Goal: Browse casually: Explore the website without a specific task or goal

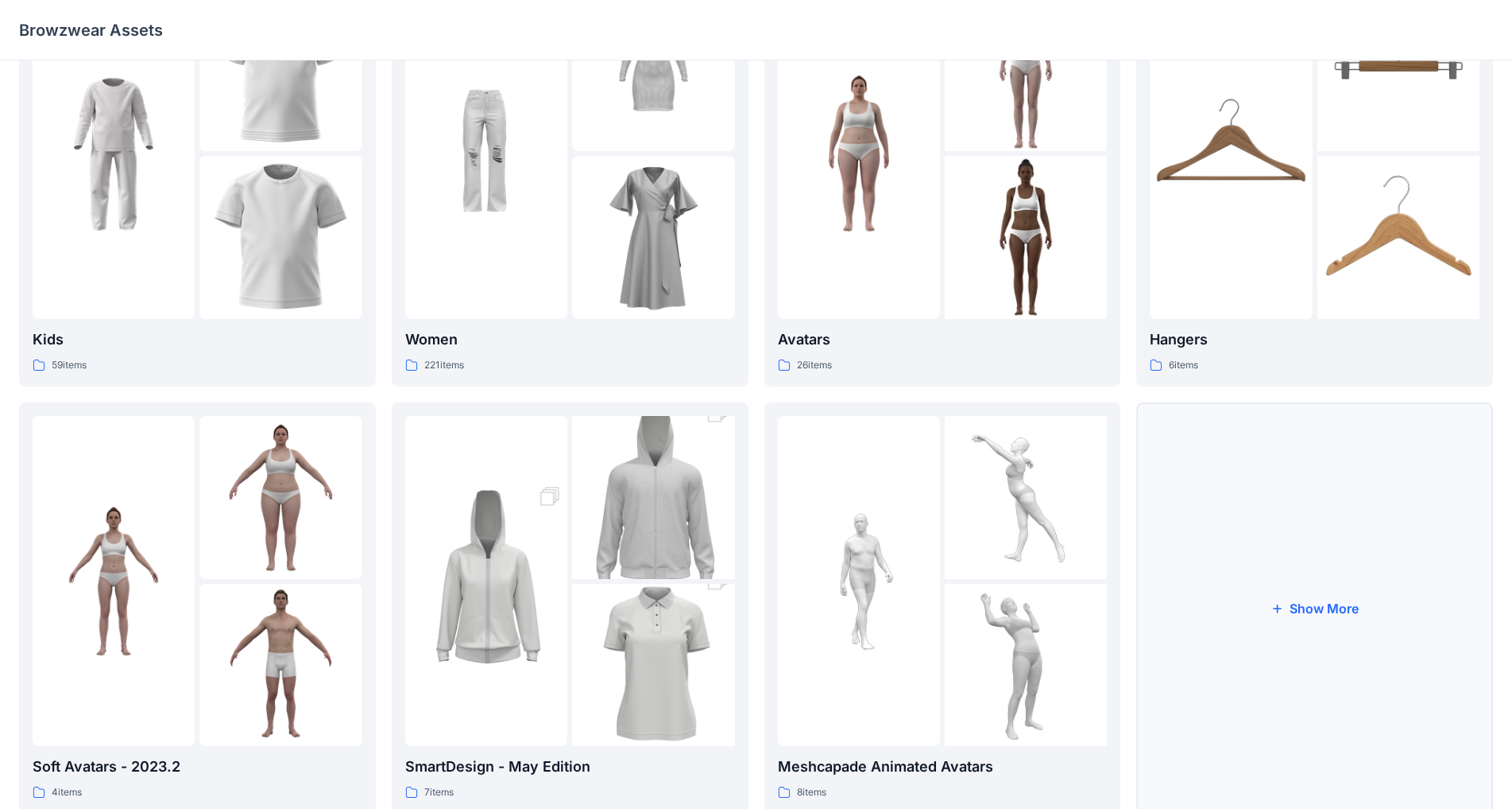
scroll to position [154, 0]
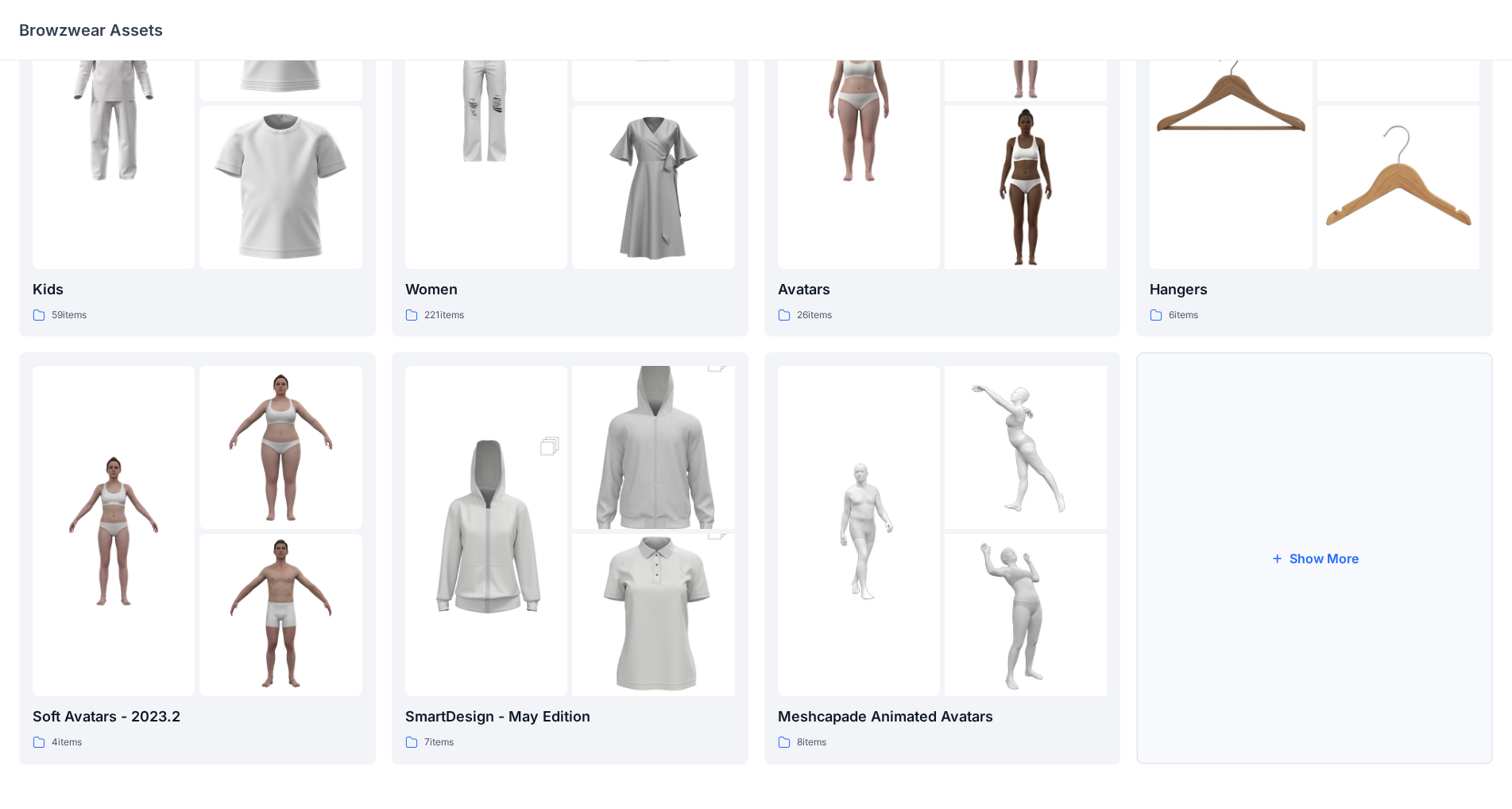
click at [794, 552] on button "Show More" at bounding box center [1314, 558] width 357 height 411
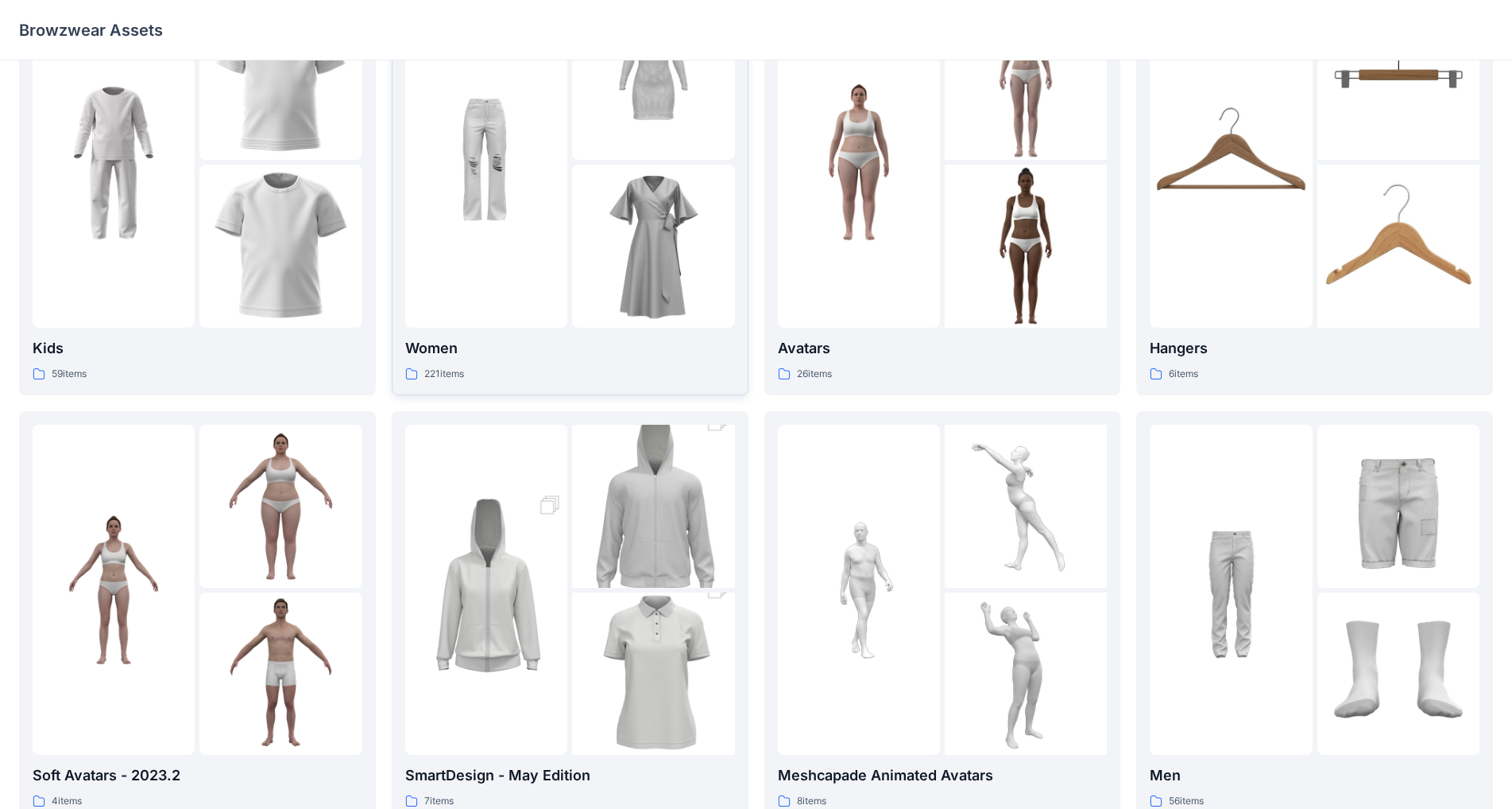
scroll to position [0, 0]
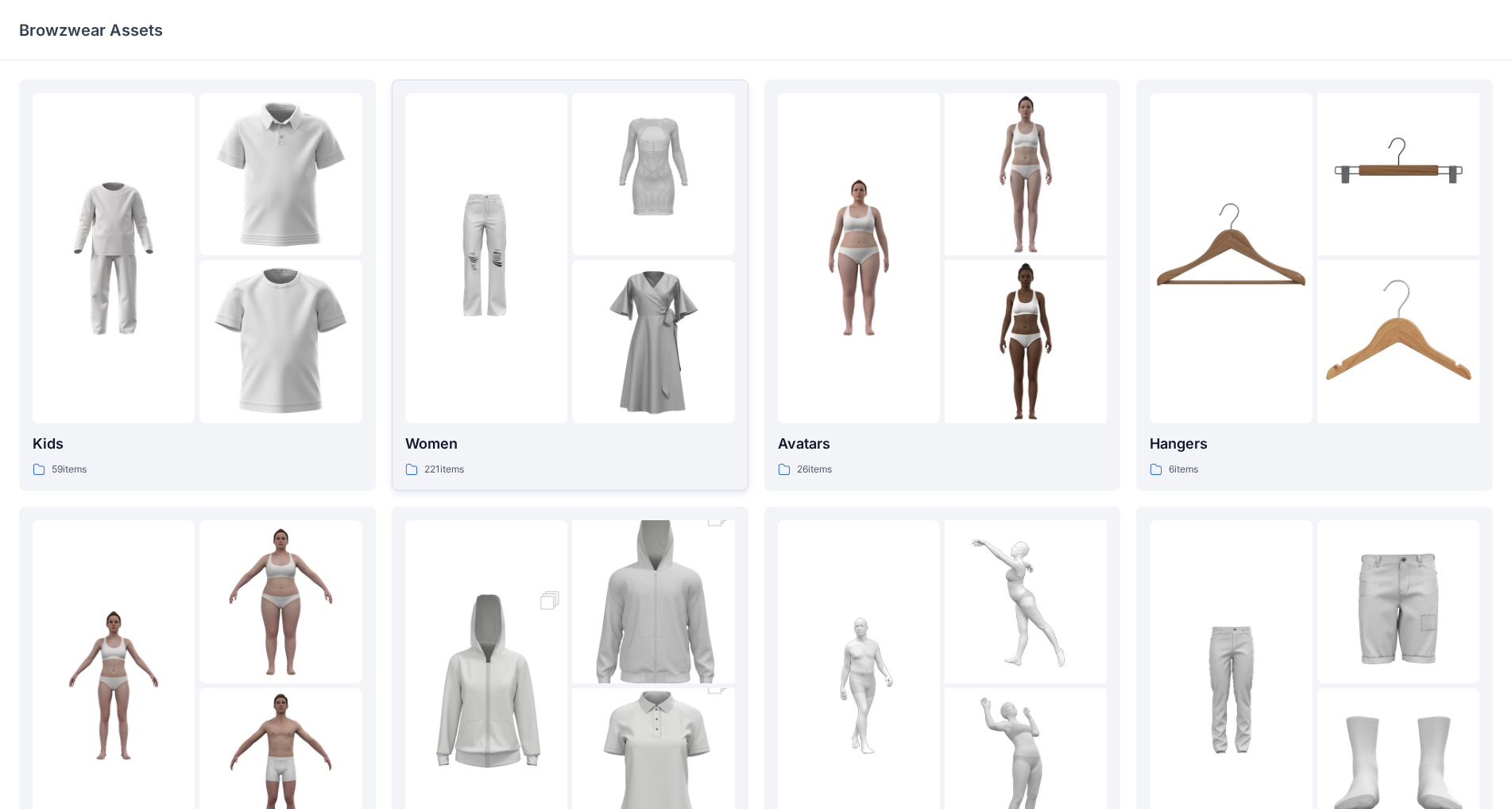
click at [602, 254] on img at bounding box center [653, 174] width 162 height 162
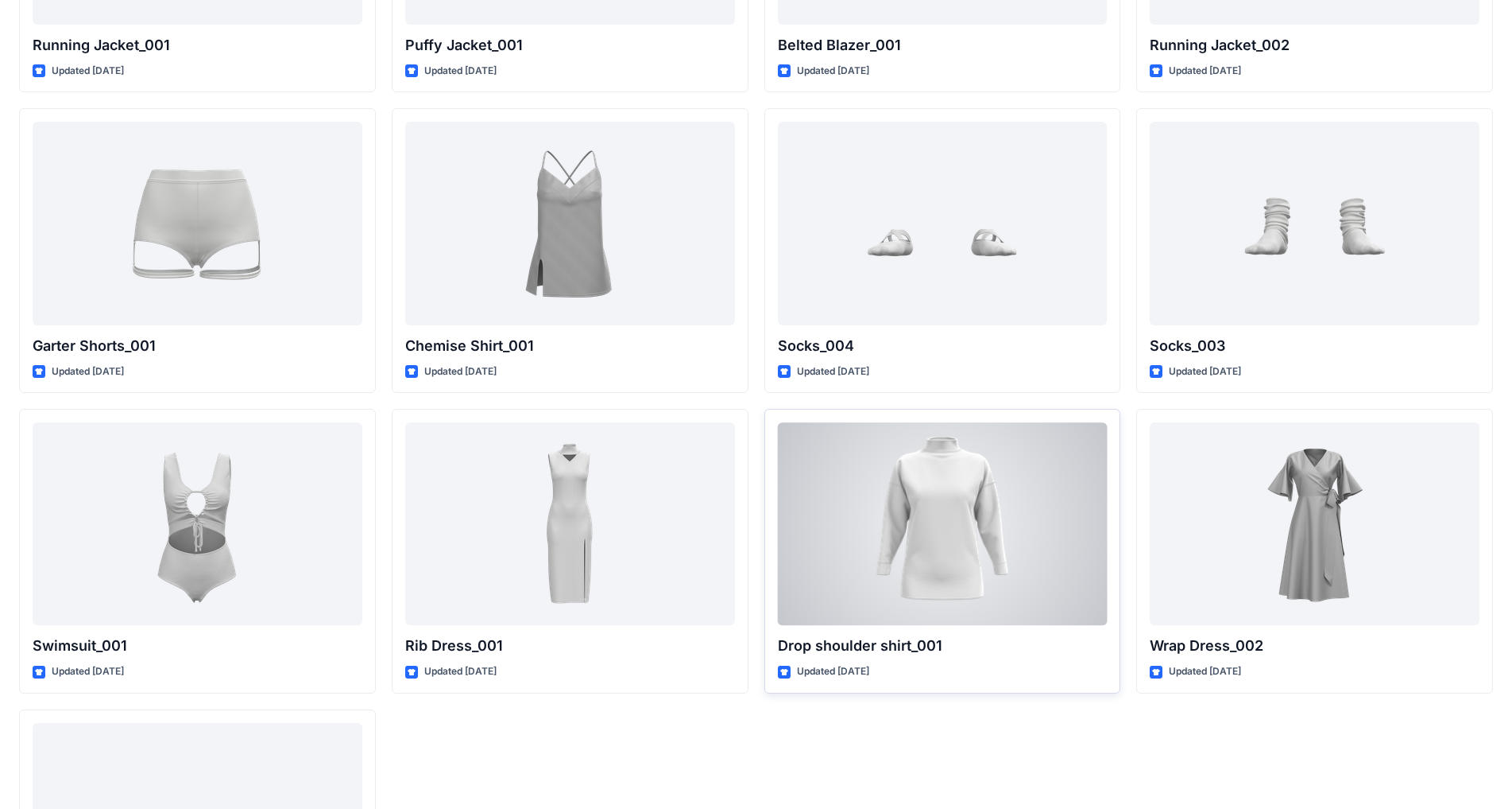
scroll to position [16100, 0]
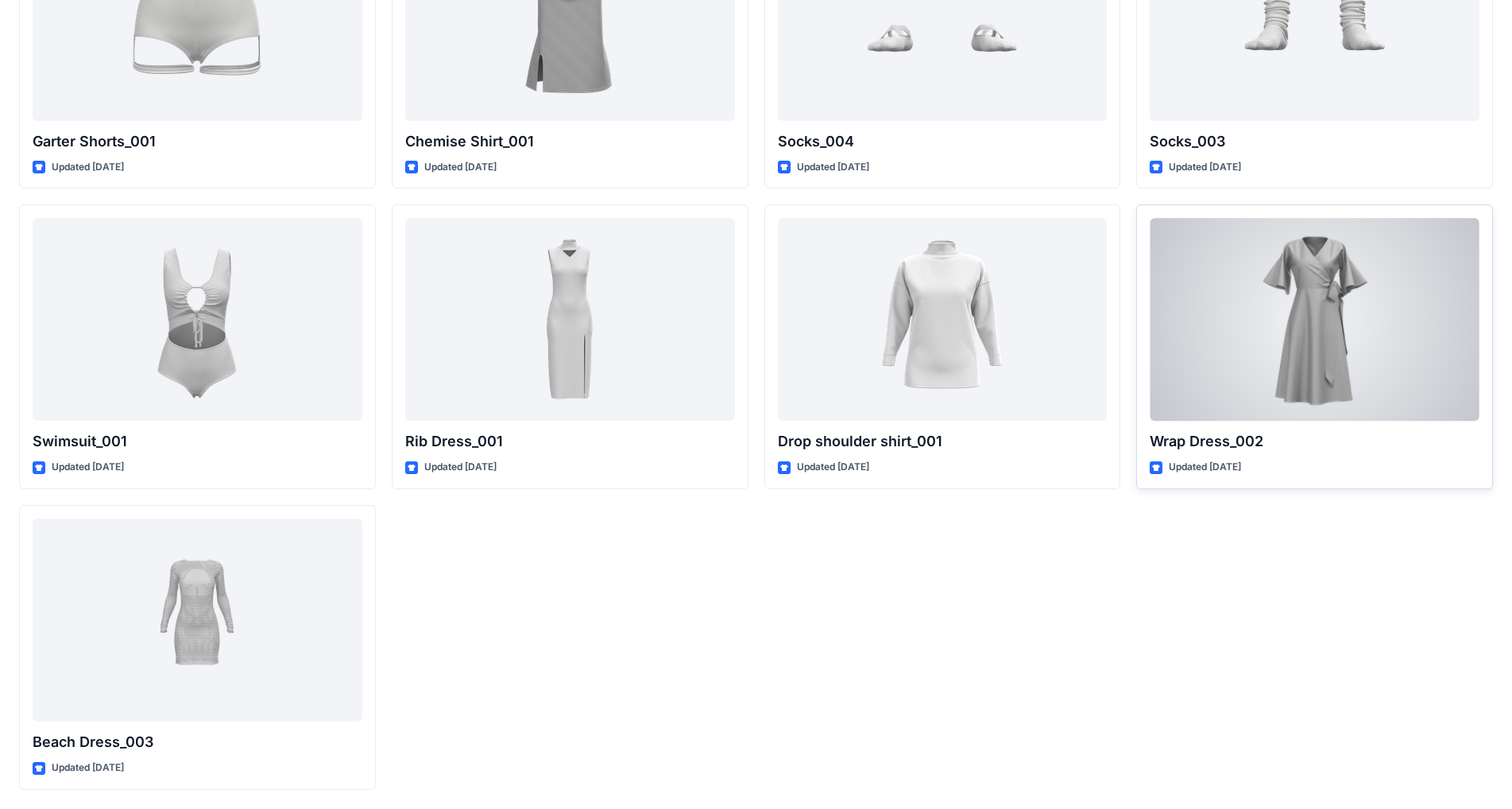
click at [794, 315] on div at bounding box center [1314, 319] width 329 height 203
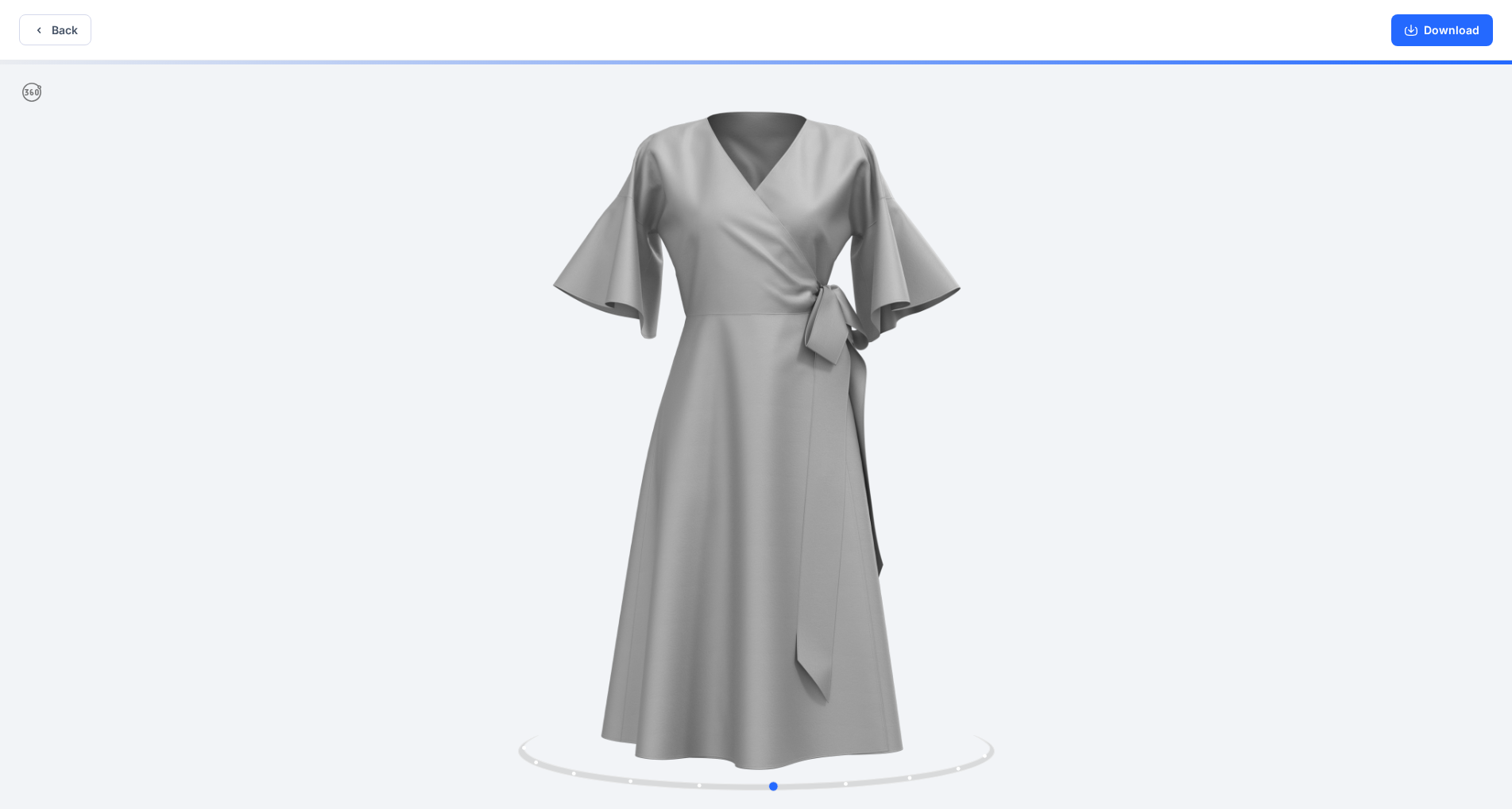
drag, startPoint x: 1063, startPoint y: 445, endPoint x: 1198, endPoint y: 487, distance: 141.4
click at [794, 530] on div at bounding box center [756, 436] width 1512 height 751
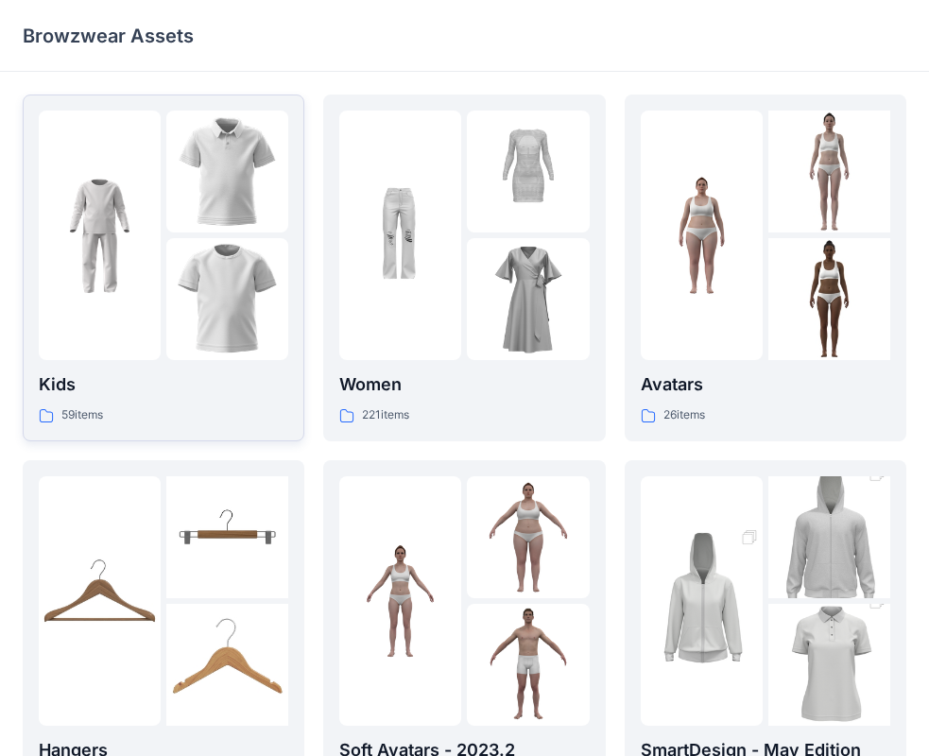
click at [158, 266] on img at bounding box center [100, 236] width 122 height 122
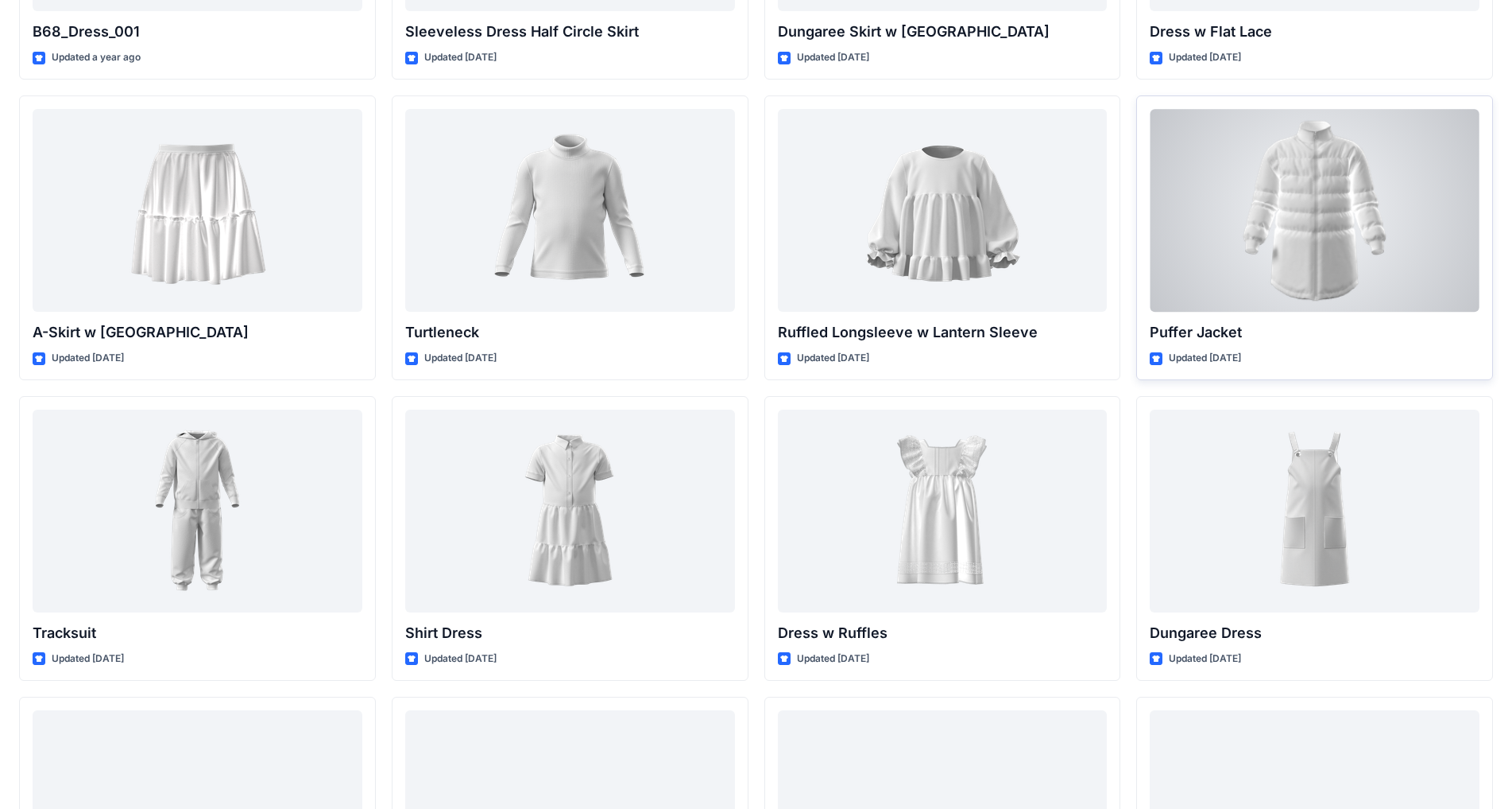
scroll to position [3017, 0]
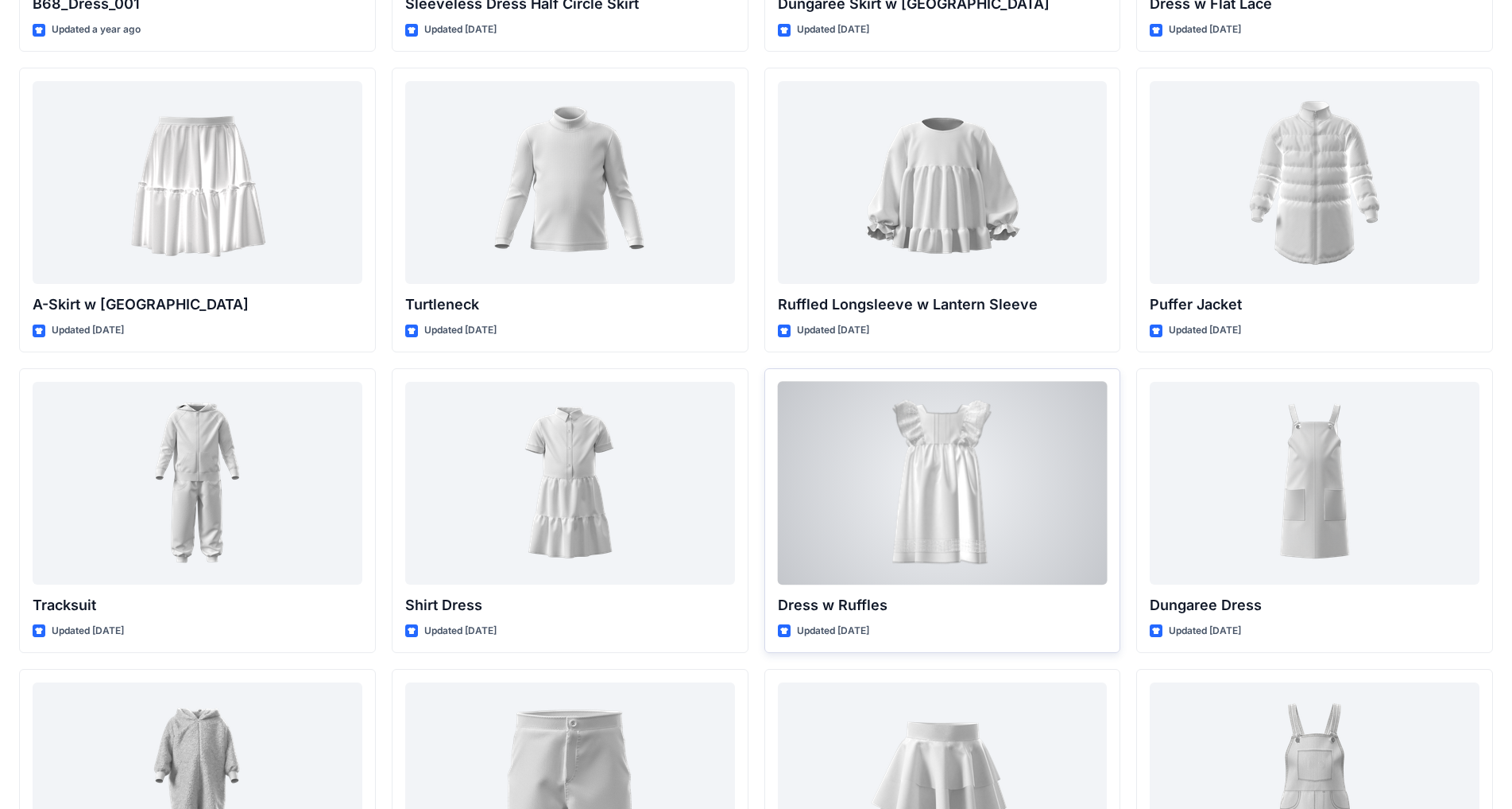
click at [794, 463] on div at bounding box center [943, 483] width 329 height 203
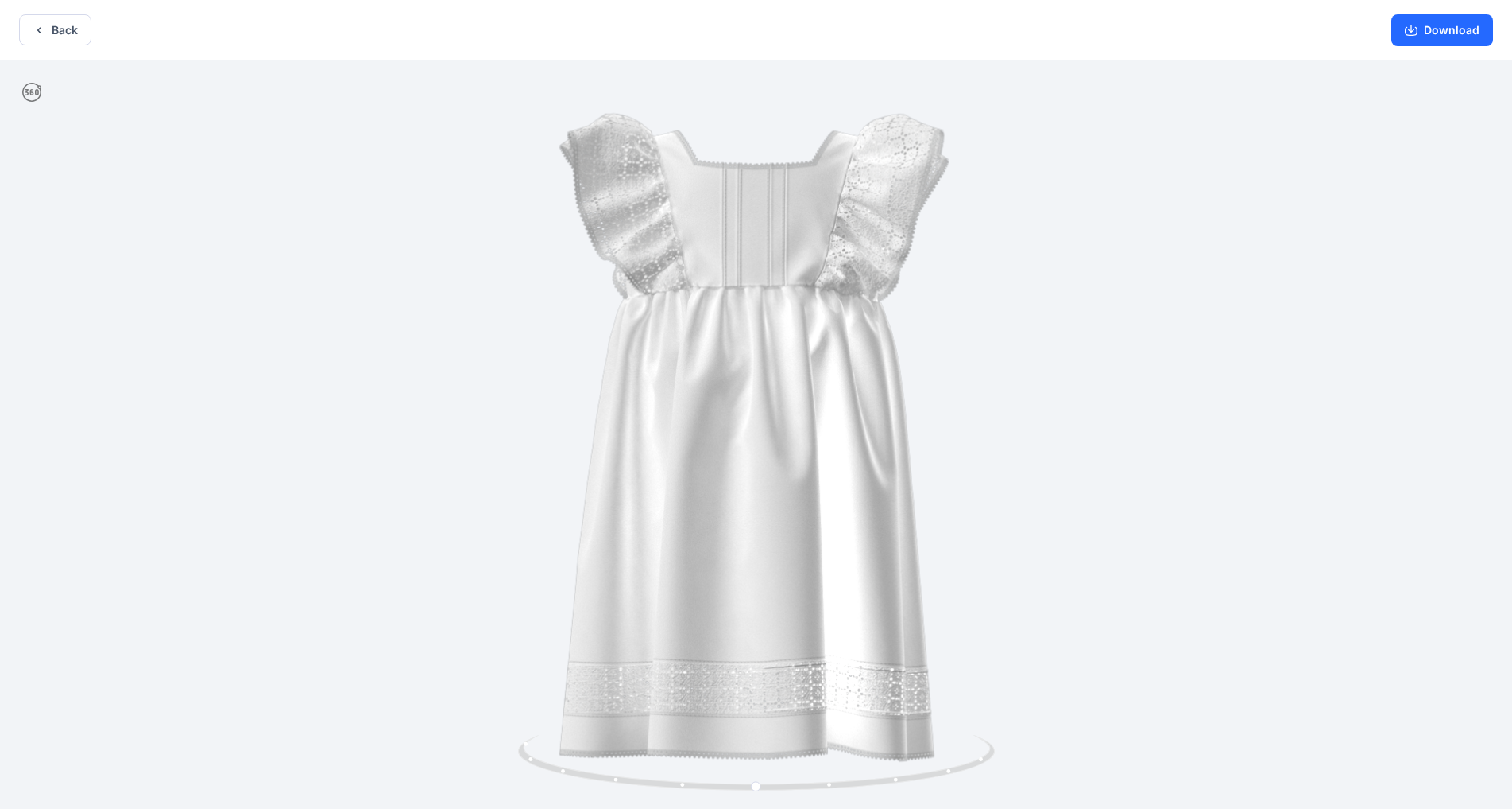
drag, startPoint x: 882, startPoint y: 343, endPoint x: 609, endPoint y: 316, distance: 274.3
click at [565, 357] on img at bounding box center [756, 440] width 759 height 759
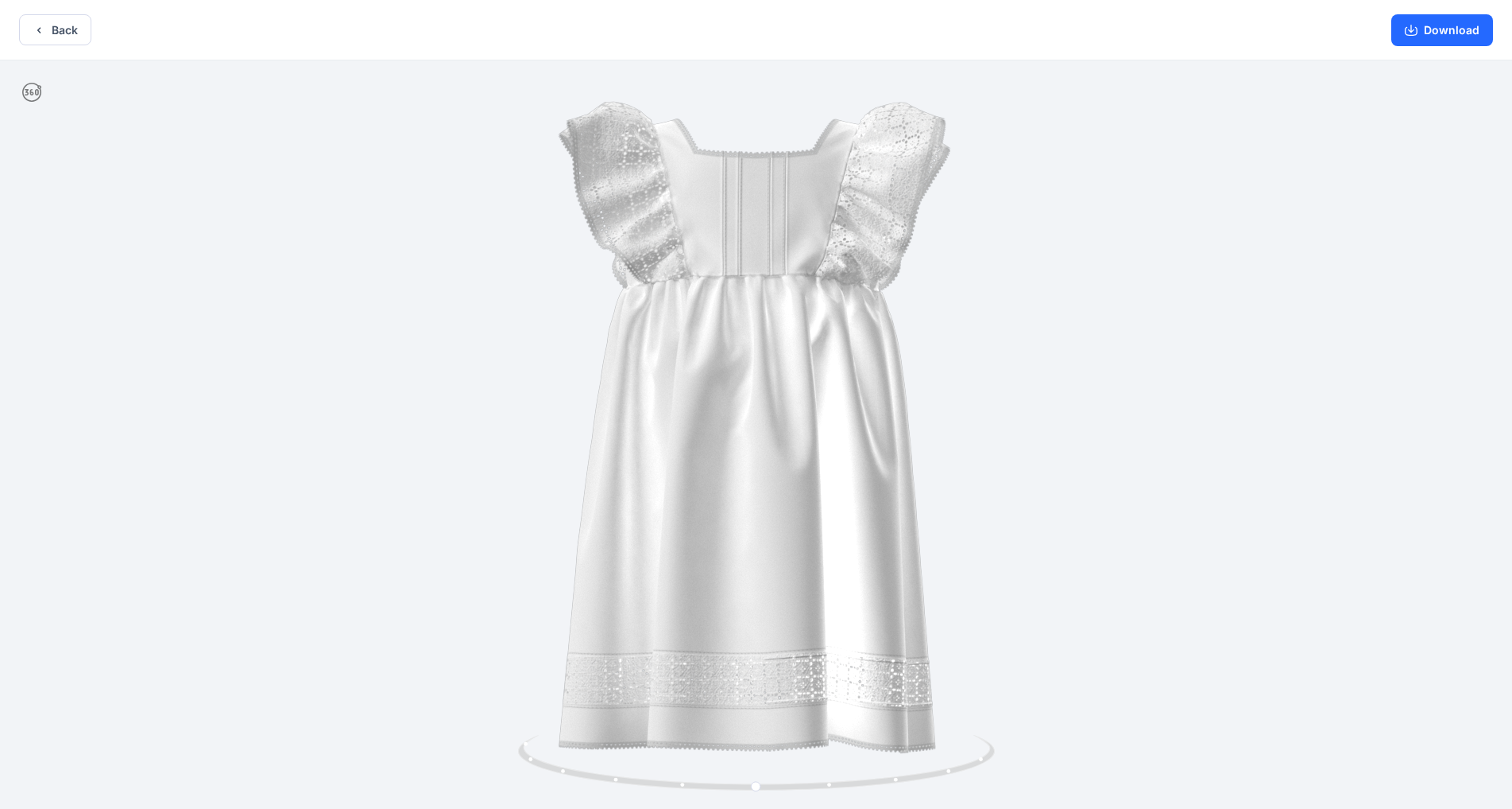
drag, startPoint x: 941, startPoint y: 335, endPoint x: 805, endPoint y: 441, distance: 172.4
click at [794, 329] on div at bounding box center [756, 436] width 1512 height 751
drag, startPoint x: 832, startPoint y: 515, endPoint x: 474, endPoint y: 561, distance: 360.9
click at [456, 554] on img at bounding box center [756, 431] width 763 height 764
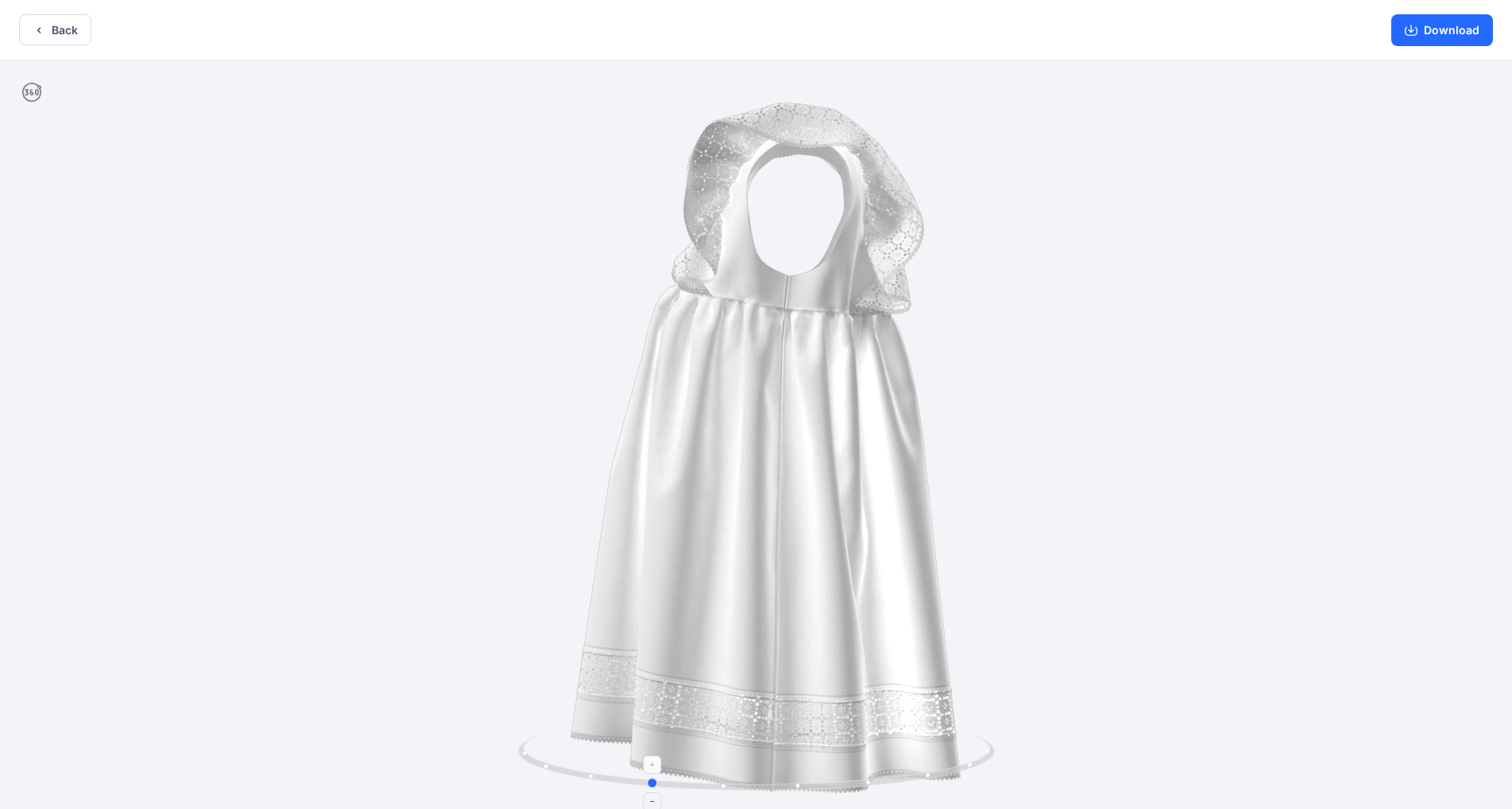
drag, startPoint x: 788, startPoint y: 764, endPoint x: 680, endPoint y: 768, distance: 108.1
click at [680, 635] on icon at bounding box center [758, 764] width 481 height 60
click at [655, 635] on foreignobject at bounding box center [653, 764] width 18 height 19
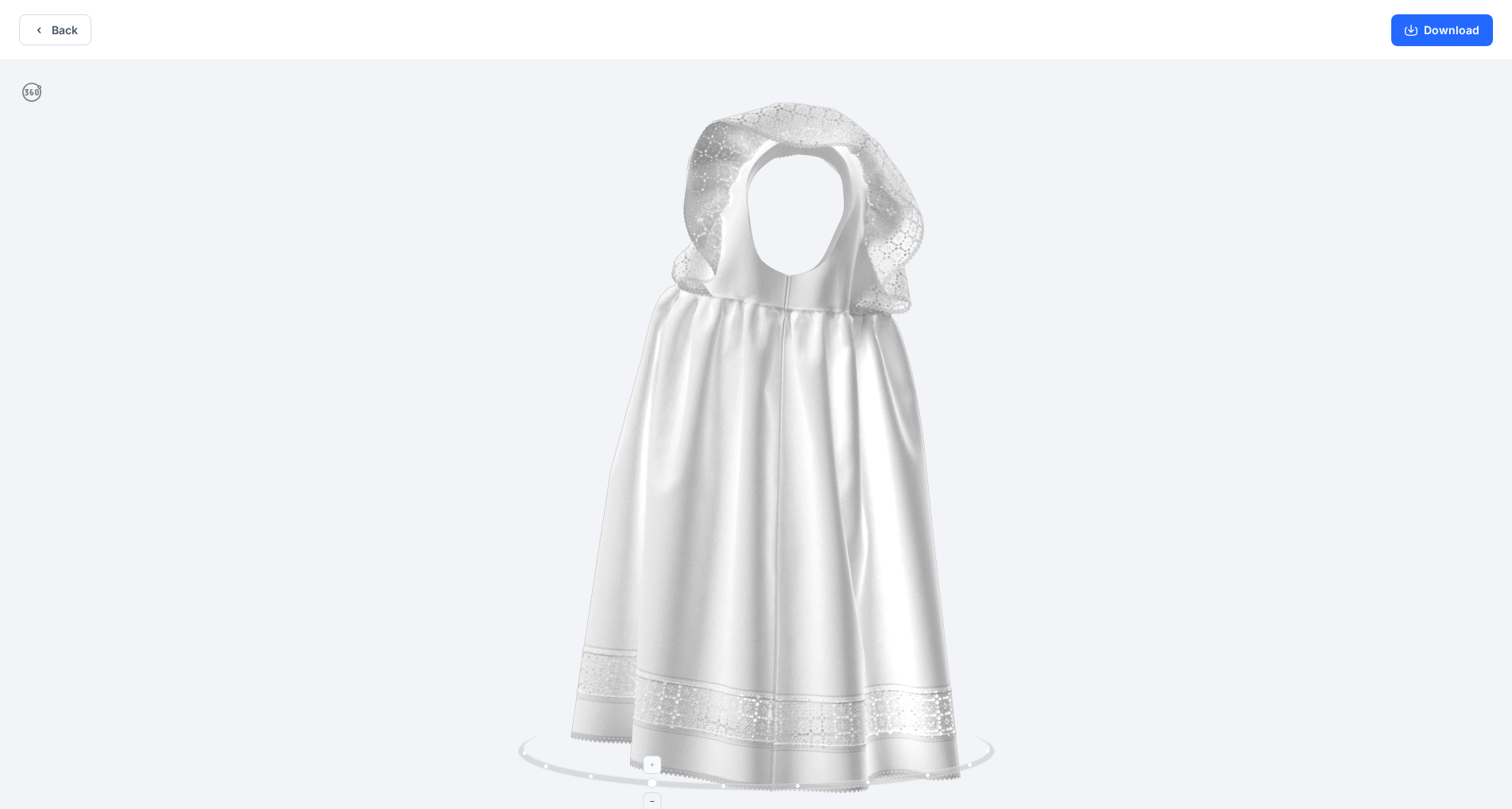
click at [655, 635] on foreignobject at bounding box center [653, 764] width 18 height 19
click at [655, 635] on icon at bounding box center [652, 801] width 9 height 9
drag, startPoint x: 655, startPoint y: 802, endPoint x: 796, endPoint y: 795, distance: 141.2
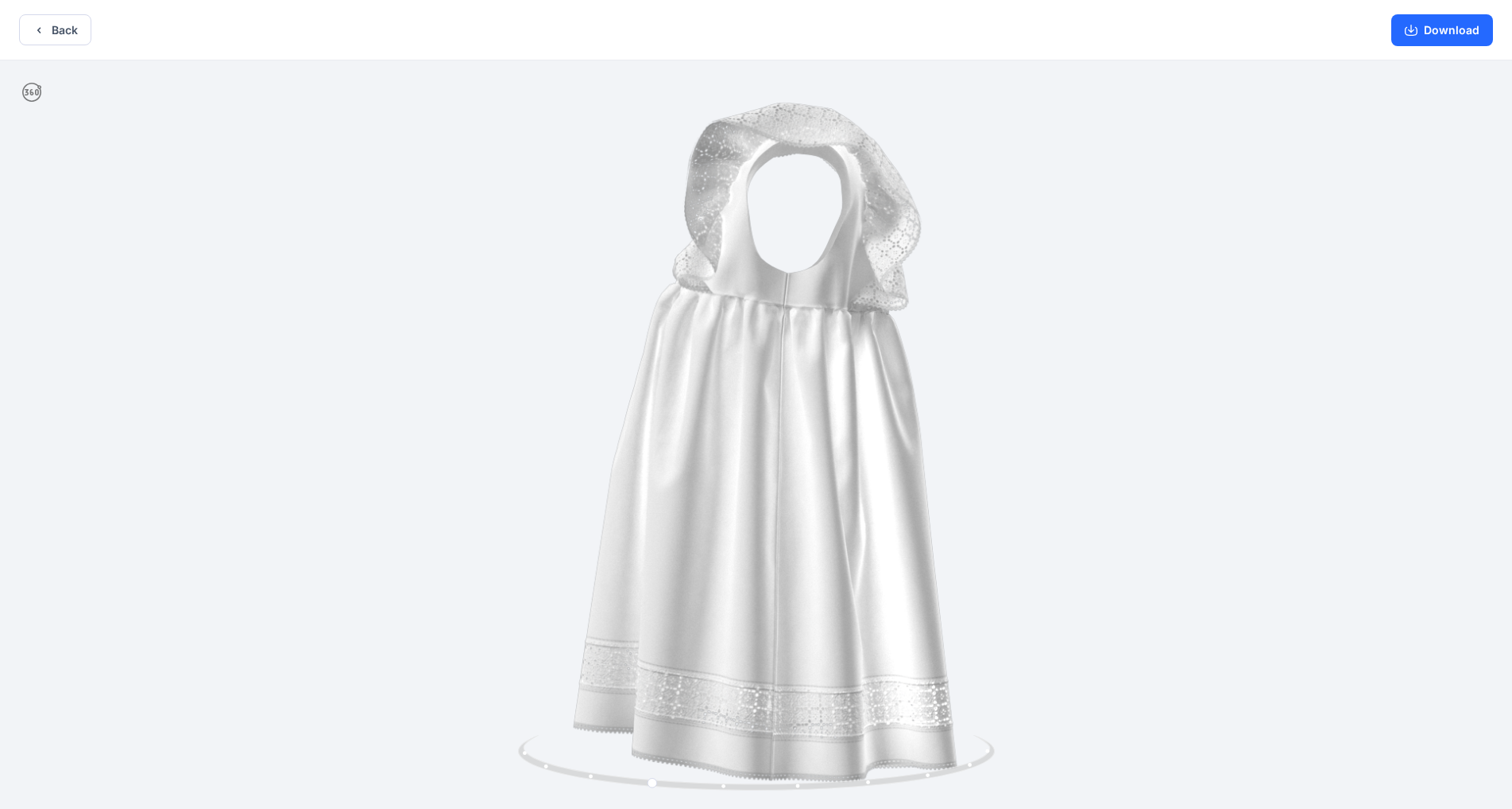
click at [656, 635] on foreignobject at bounding box center [653, 801] width 18 height 19
drag, startPoint x: 1098, startPoint y: 336, endPoint x: 1252, endPoint y: 510, distance: 232.4
click at [794, 415] on div at bounding box center [756, 436] width 1512 height 751
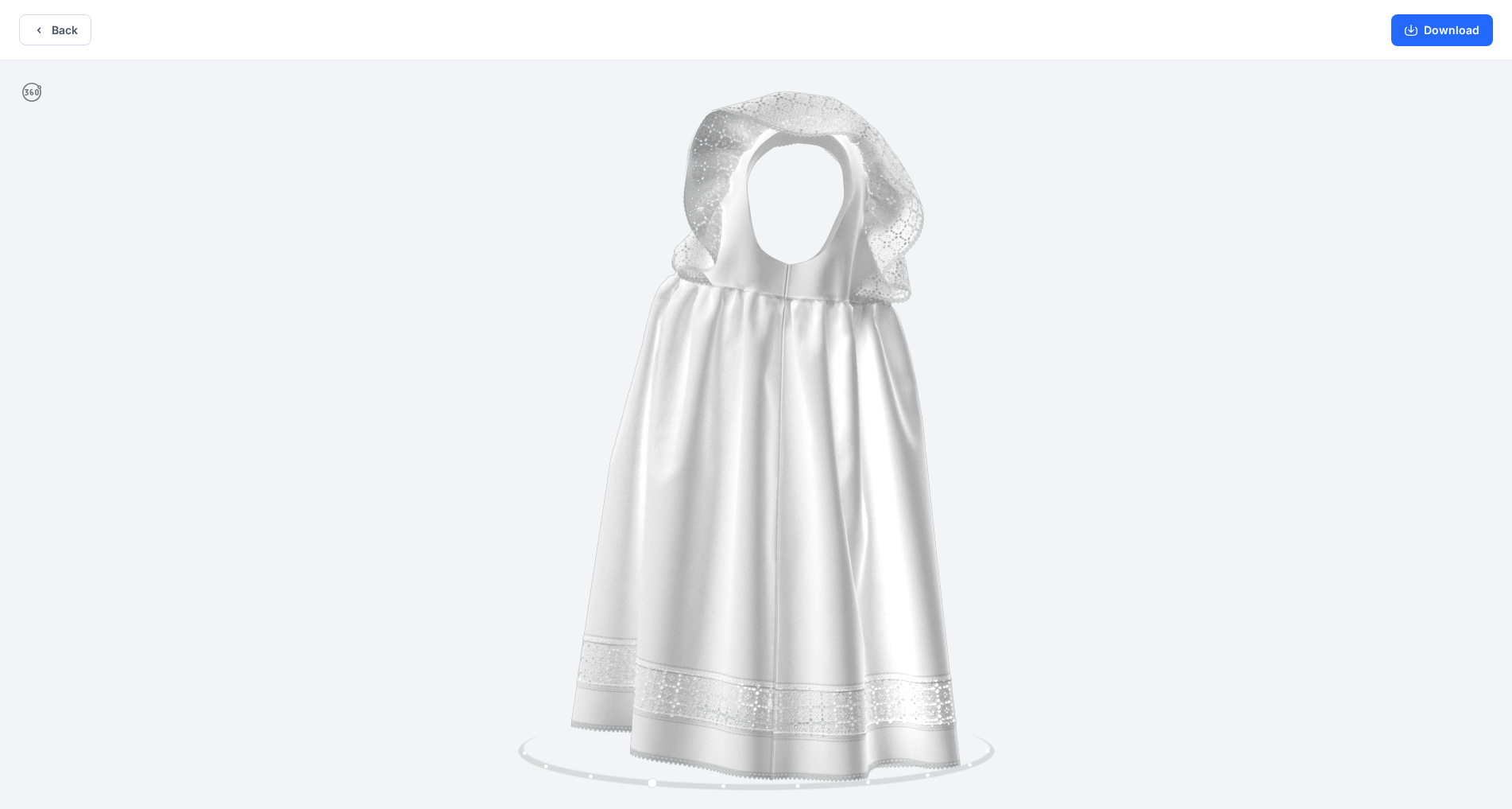
drag, startPoint x: 1057, startPoint y: 582, endPoint x: 412, endPoint y: 558, distance: 645.4
click at [412, 558] on img at bounding box center [756, 431] width 763 height 764
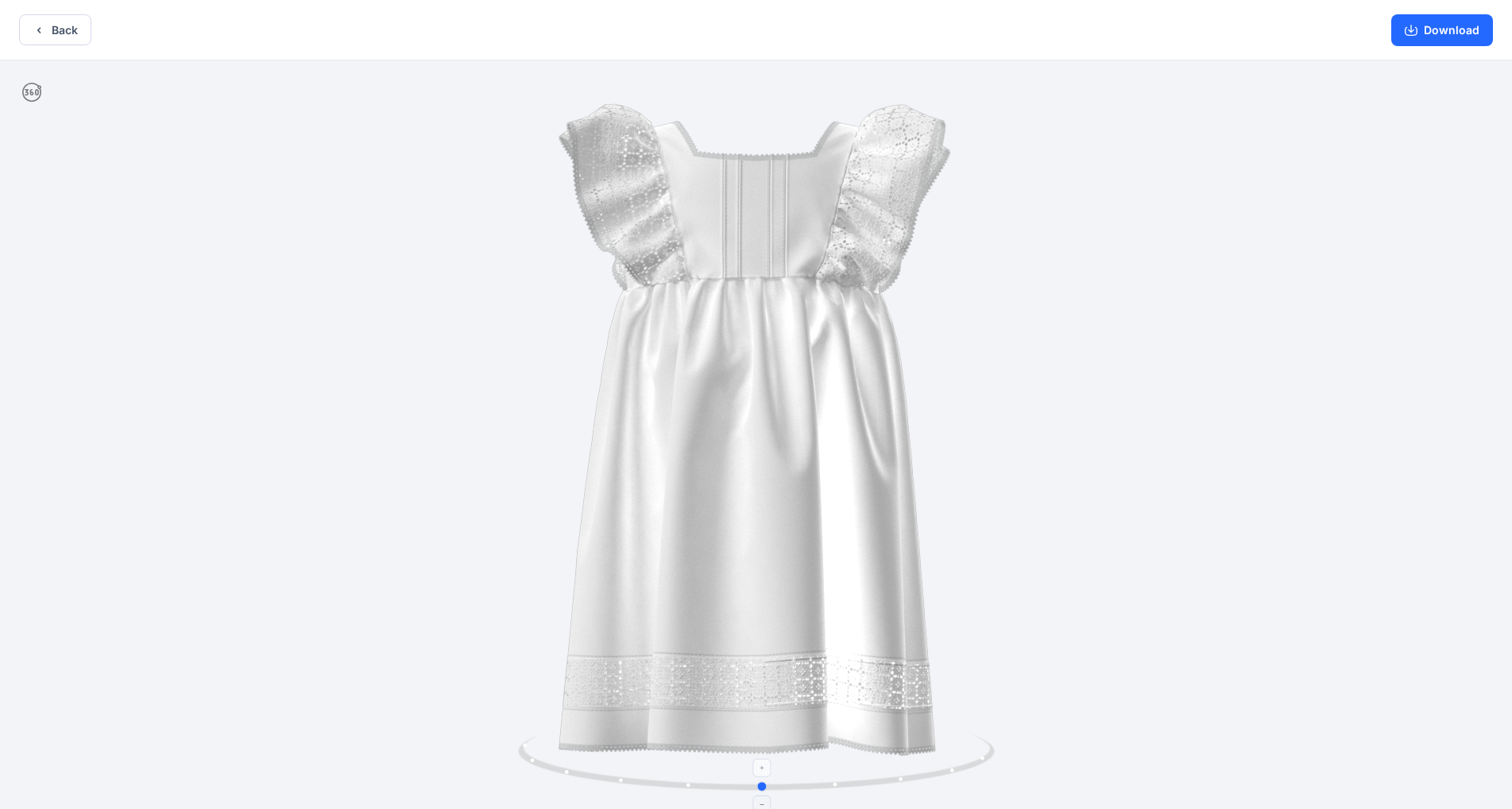
drag, startPoint x: 587, startPoint y: 776, endPoint x: 787, endPoint y: 768, distance: 200.2
click at [756, 635] on icon at bounding box center [758, 764] width 481 height 60
click at [40, 29] on icon "button" at bounding box center [39, 29] width 13 height 13
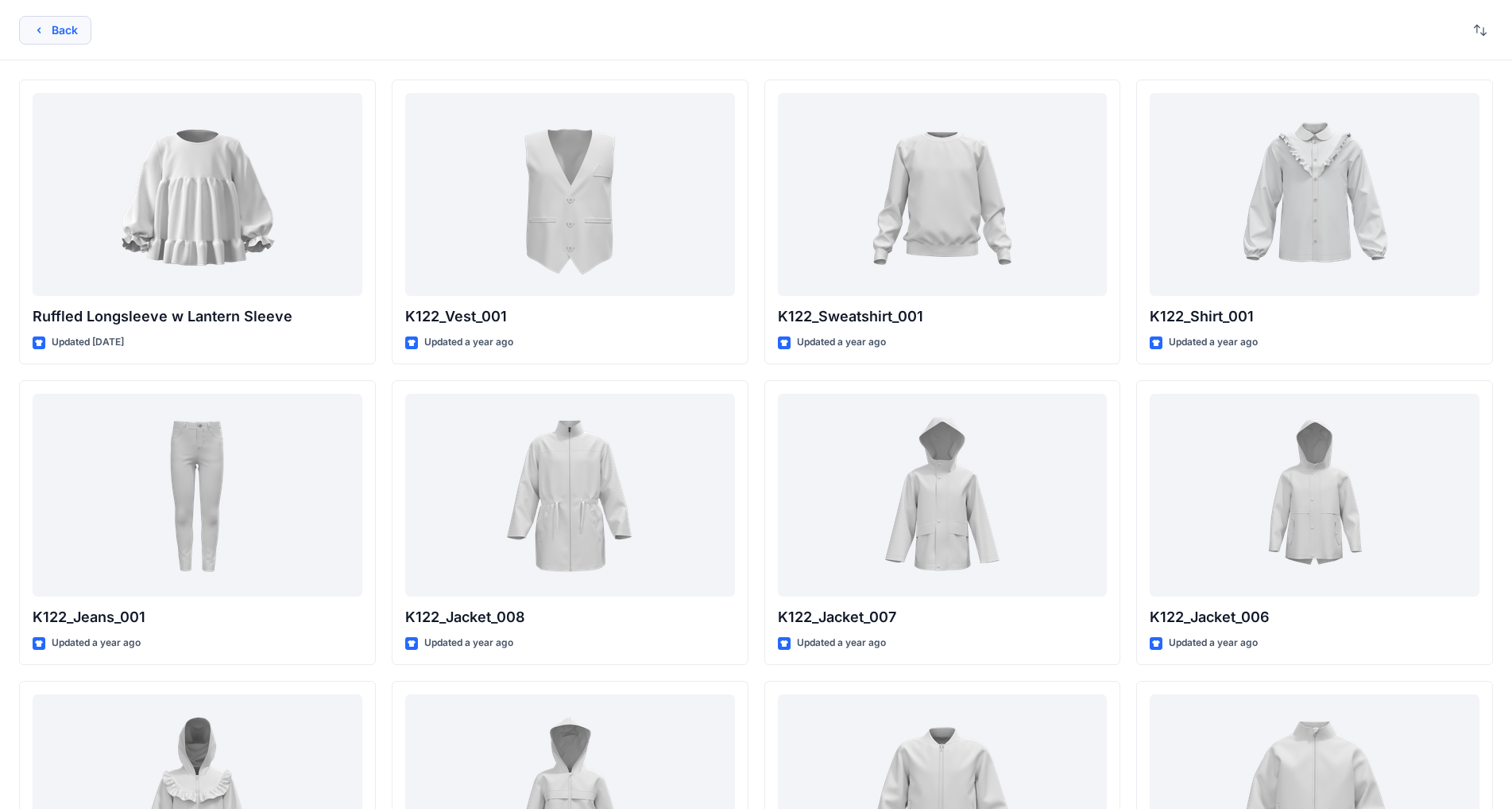
click at [36, 32] on icon "button" at bounding box center [39, 29] width 13 height 13
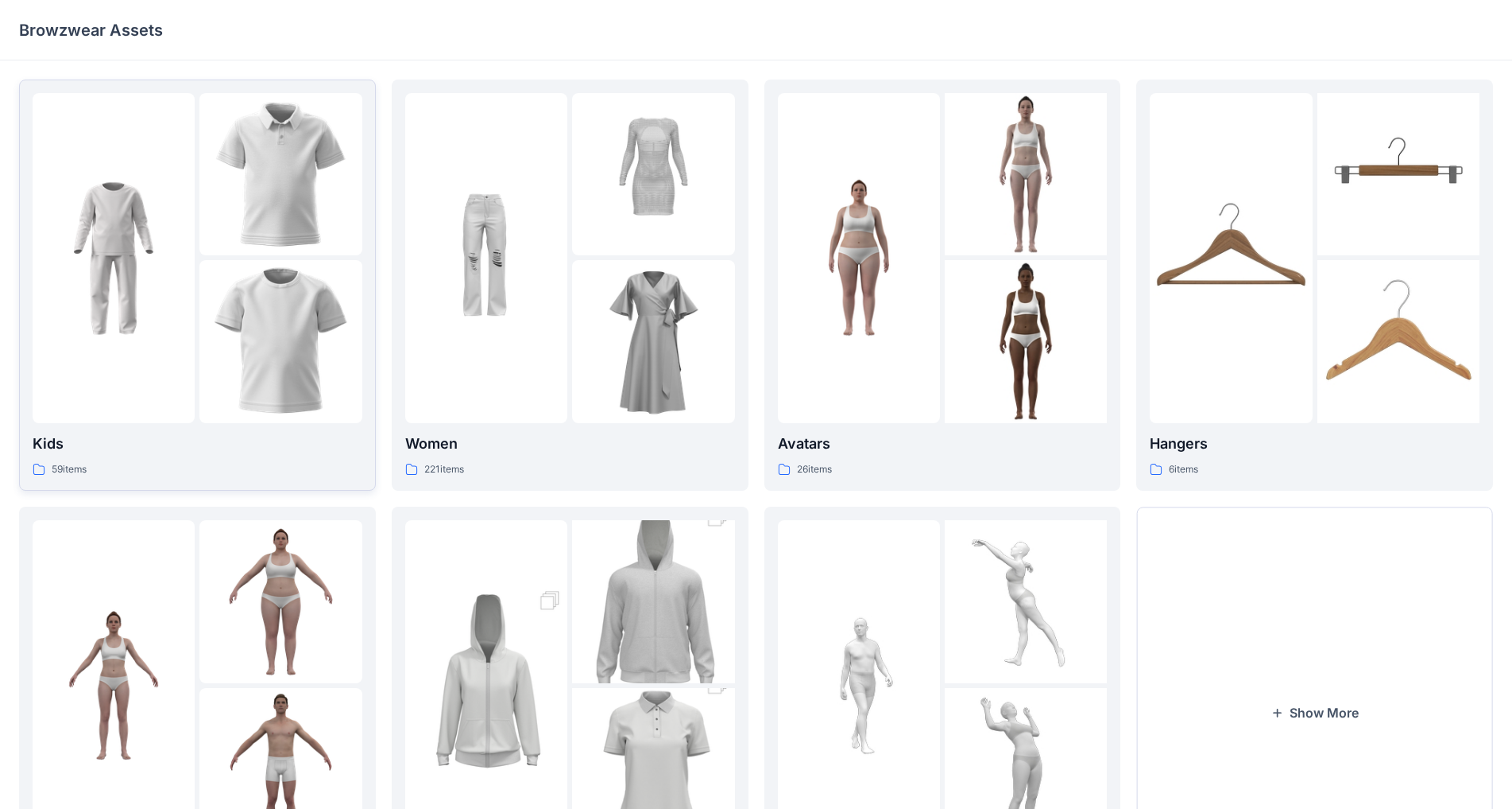
click at [228, 251] on img at bounding box center [280, 174] width 162 height 162
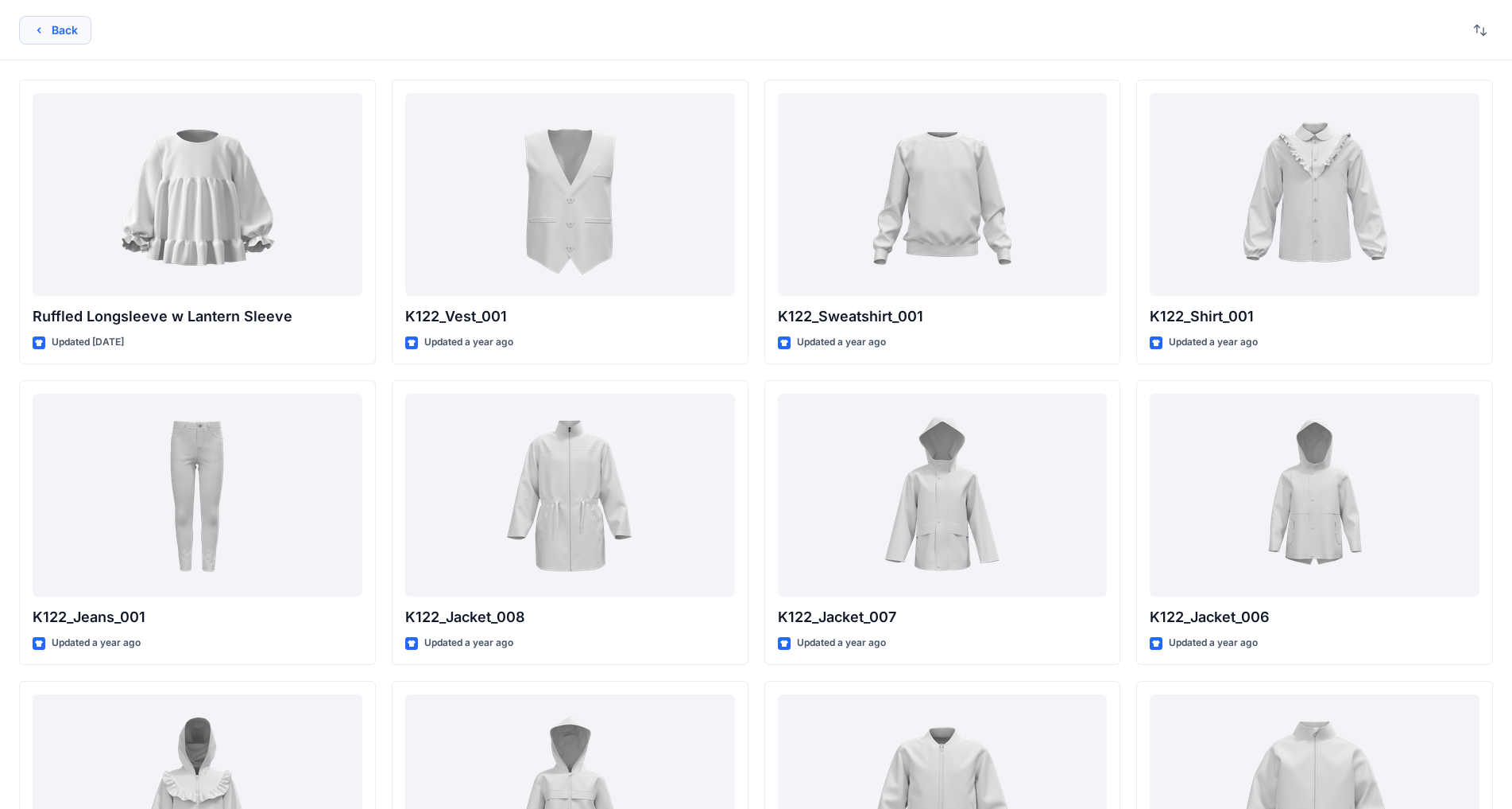
click at [34, 27] on icon "button" at bounding box center [39, 29] width 13 height 13
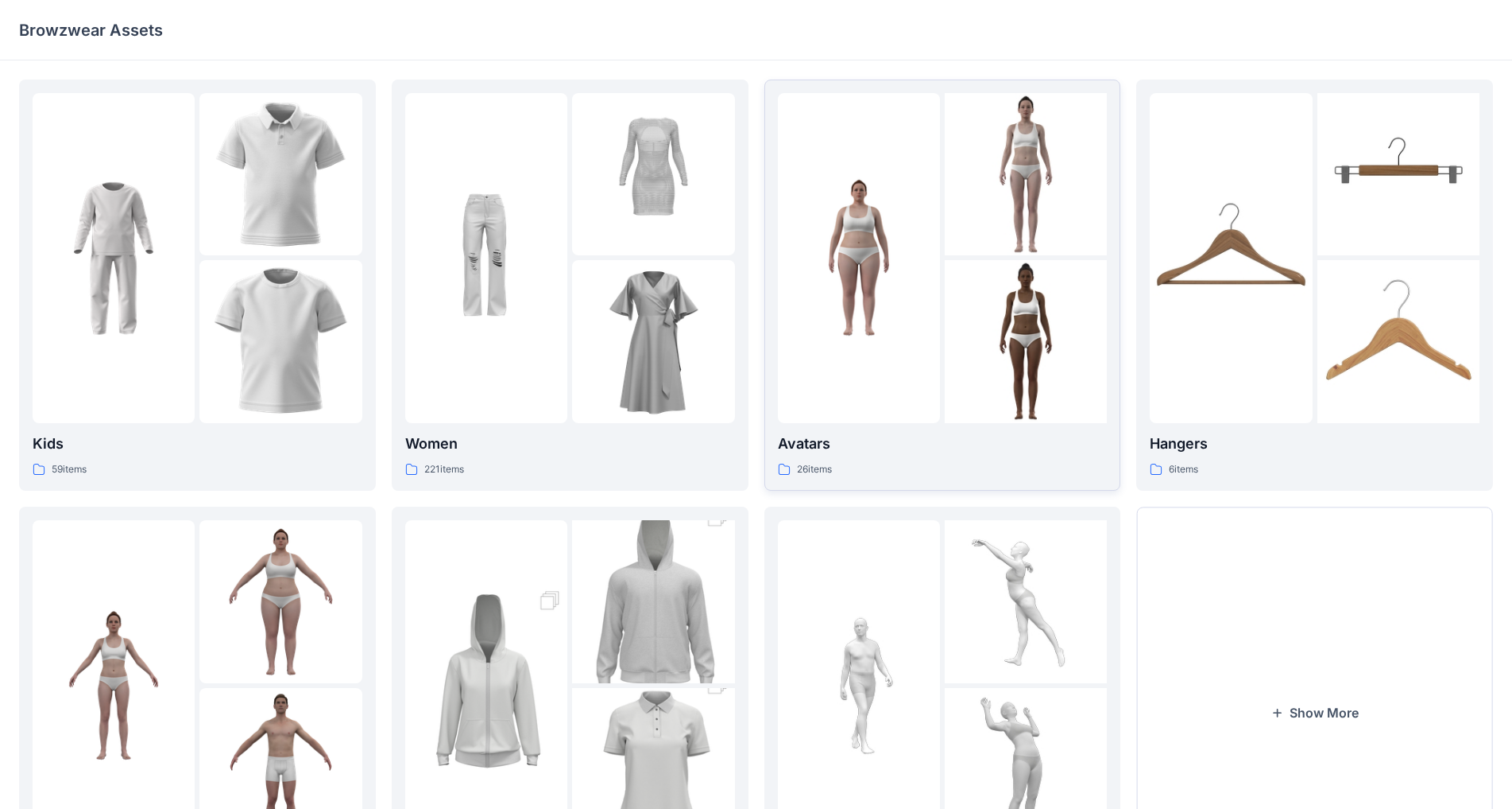
scroll to position [154, 0]
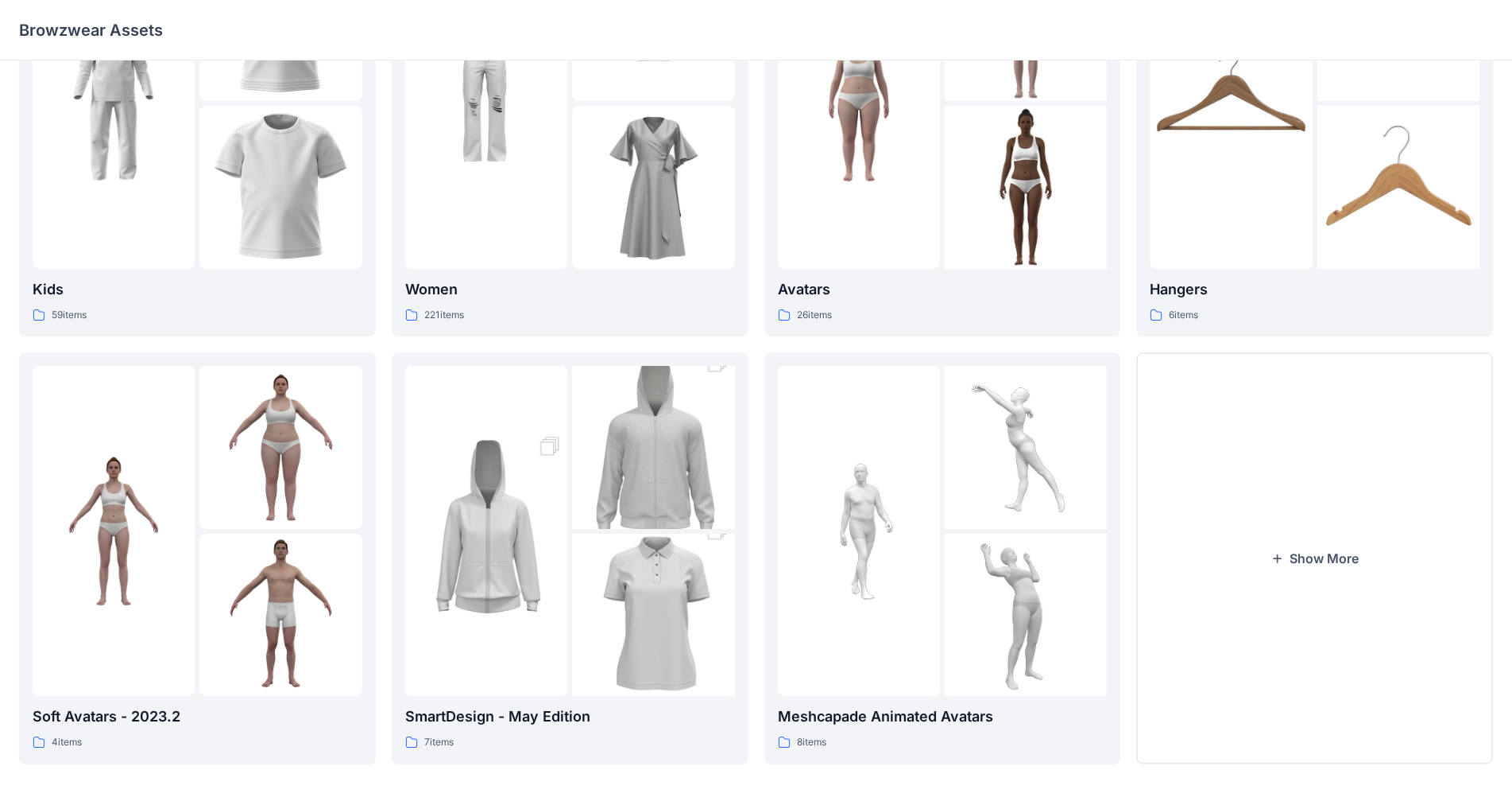
click at [584, 489] on img at bounding box center [653, 447] width 162 height 244
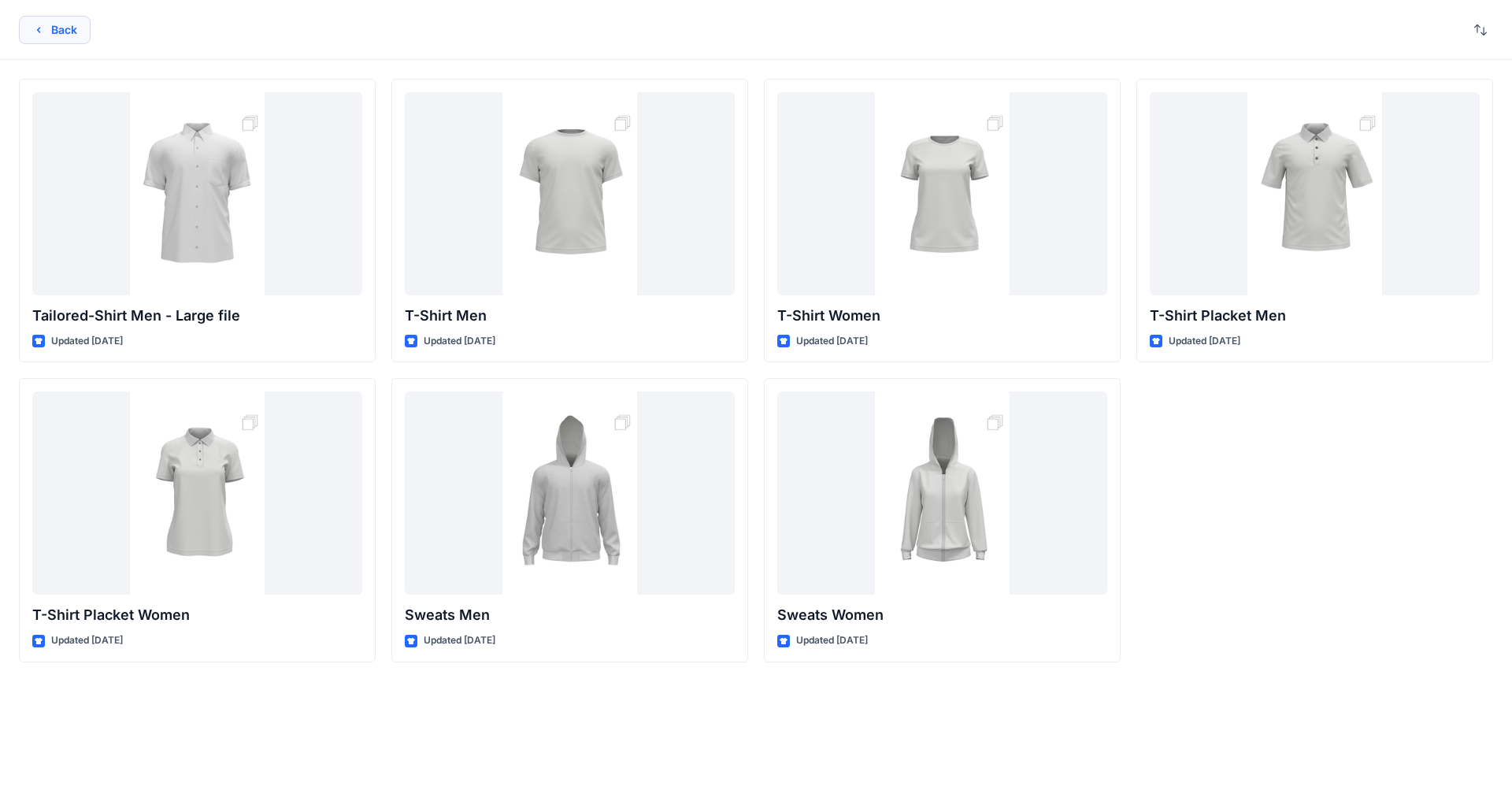
click at [42, 25] on icon "button" at bounding box center [38, 29] width 12 height 12
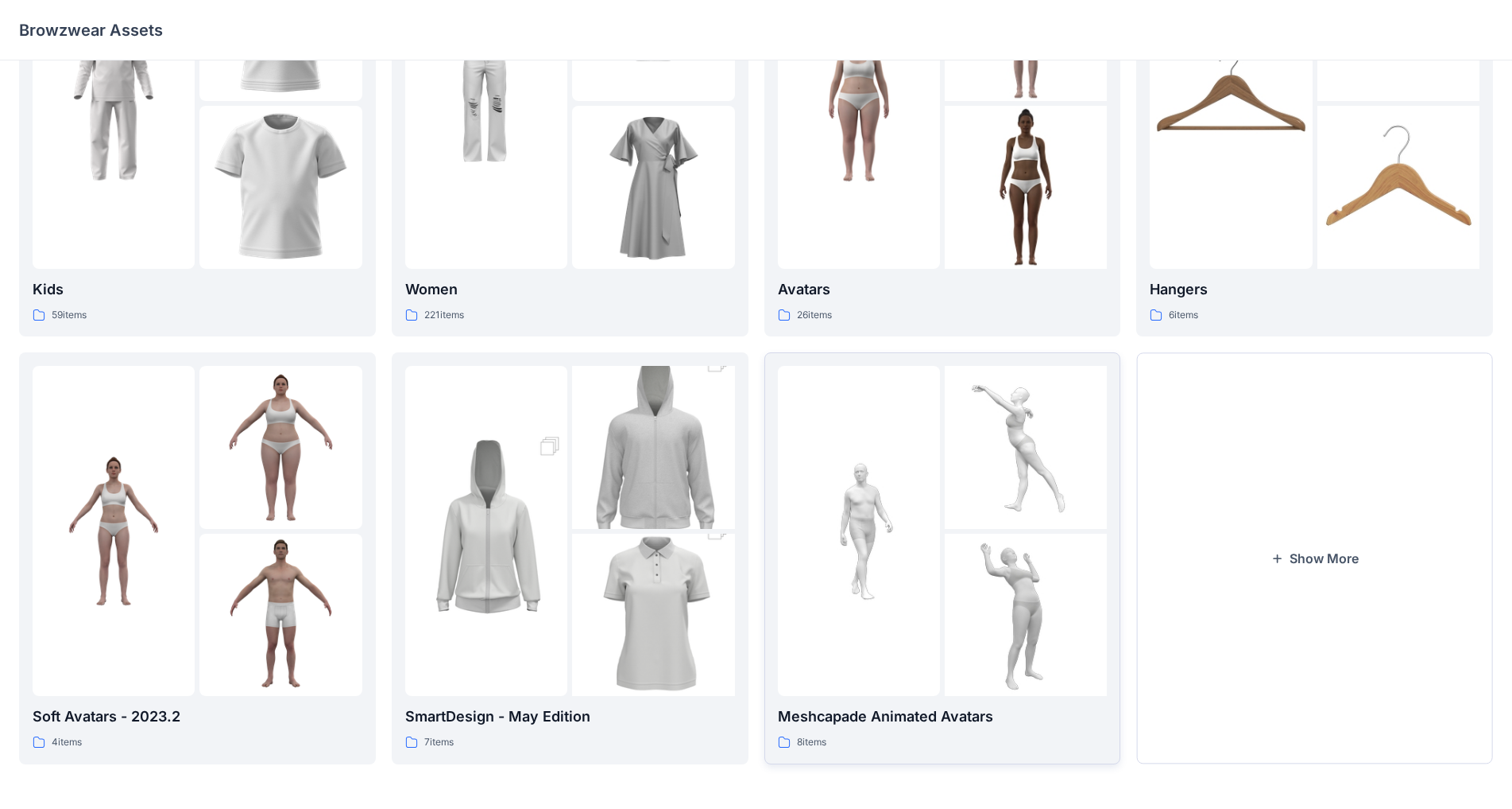
click at [794, 489] on img at bounding box center [1025, 447] width 162 height 162
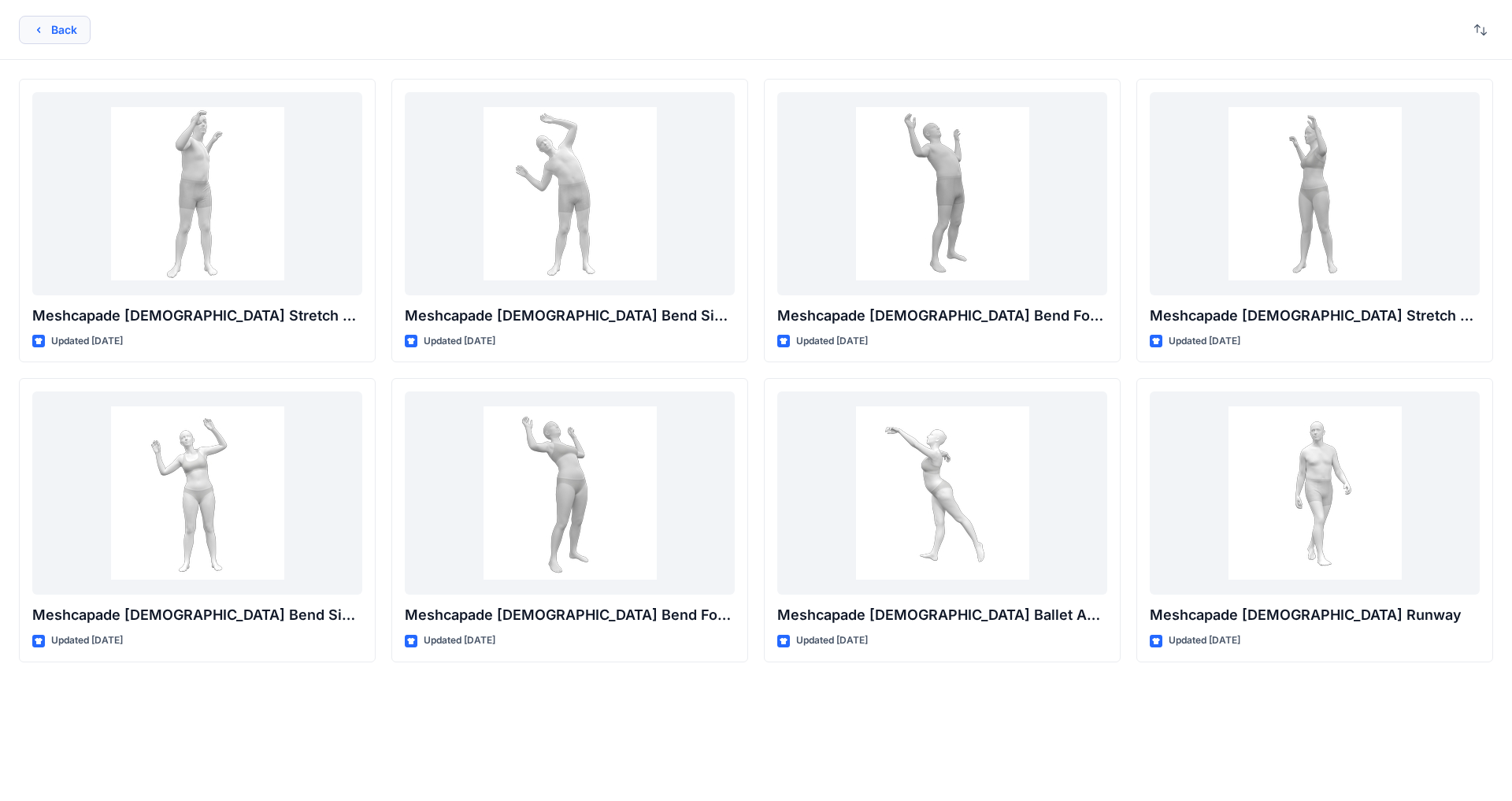
click at [40, 25] on icon "button" at bounding box center [38, 29] width 12 height 12
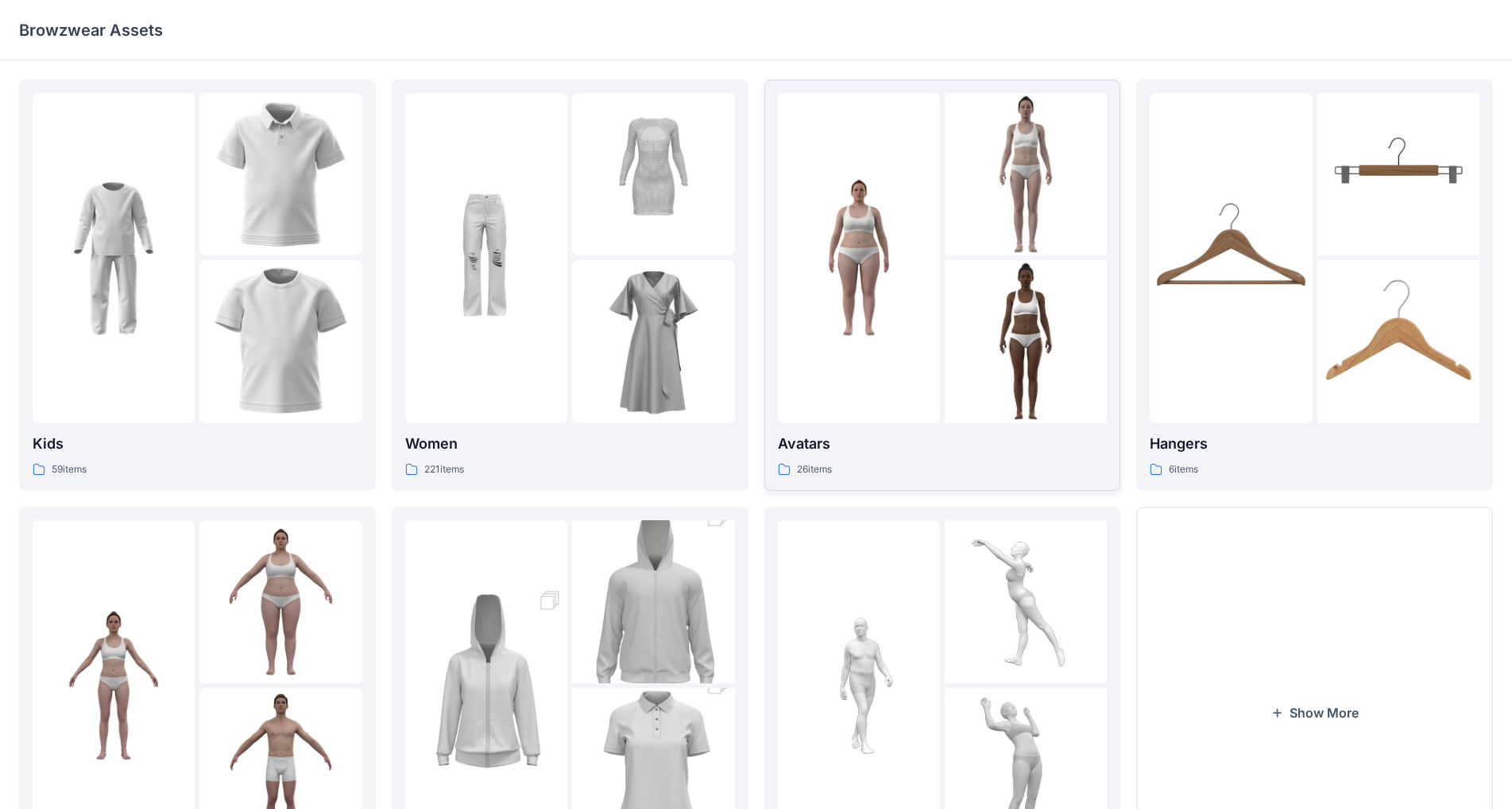
click at [794, 272] on img at bounding box center [1025, 341] width 162 height 162
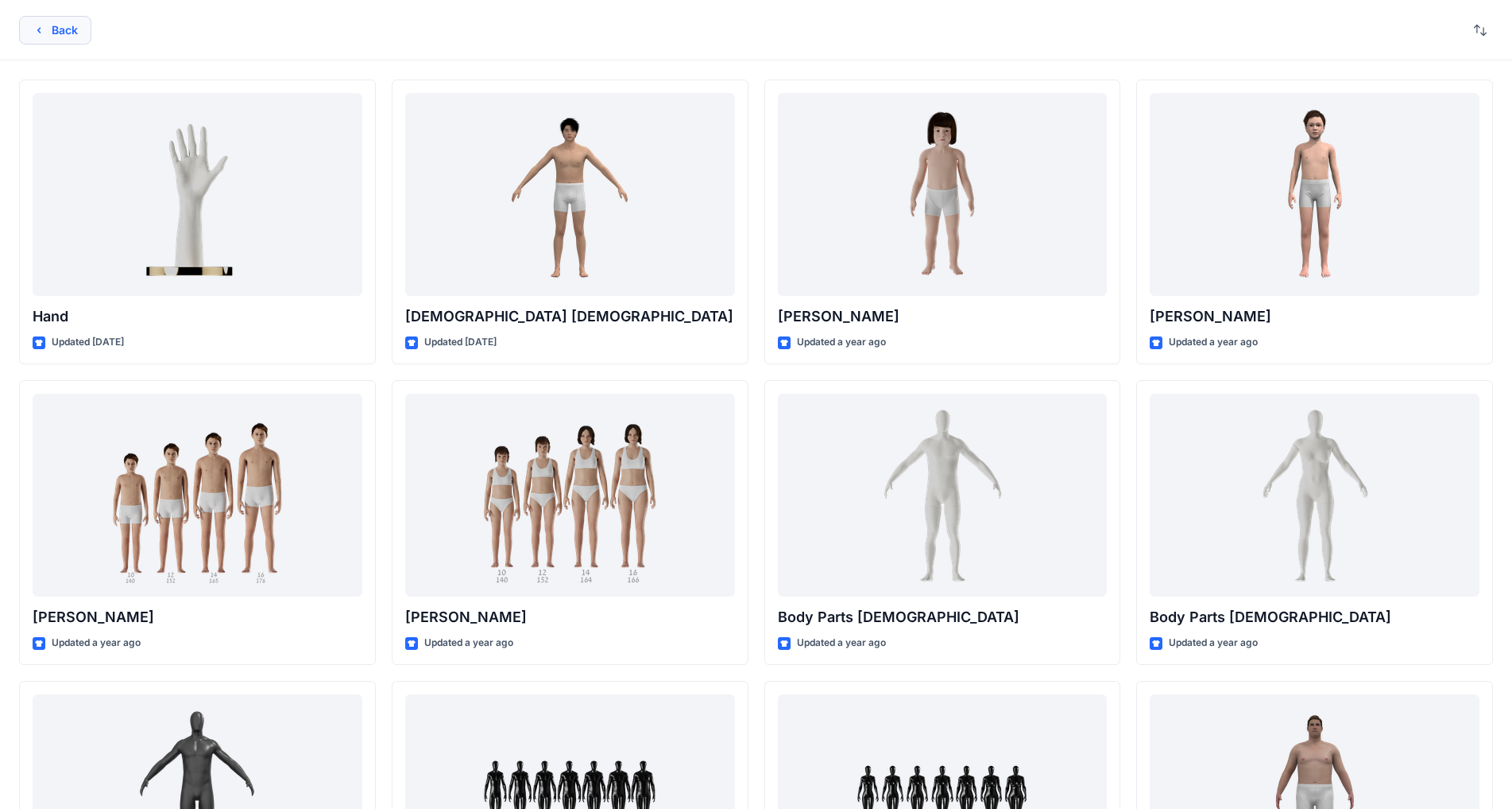
click at [61, 28] on button "Back" at bounding box center [55, 30] width 72 height 29
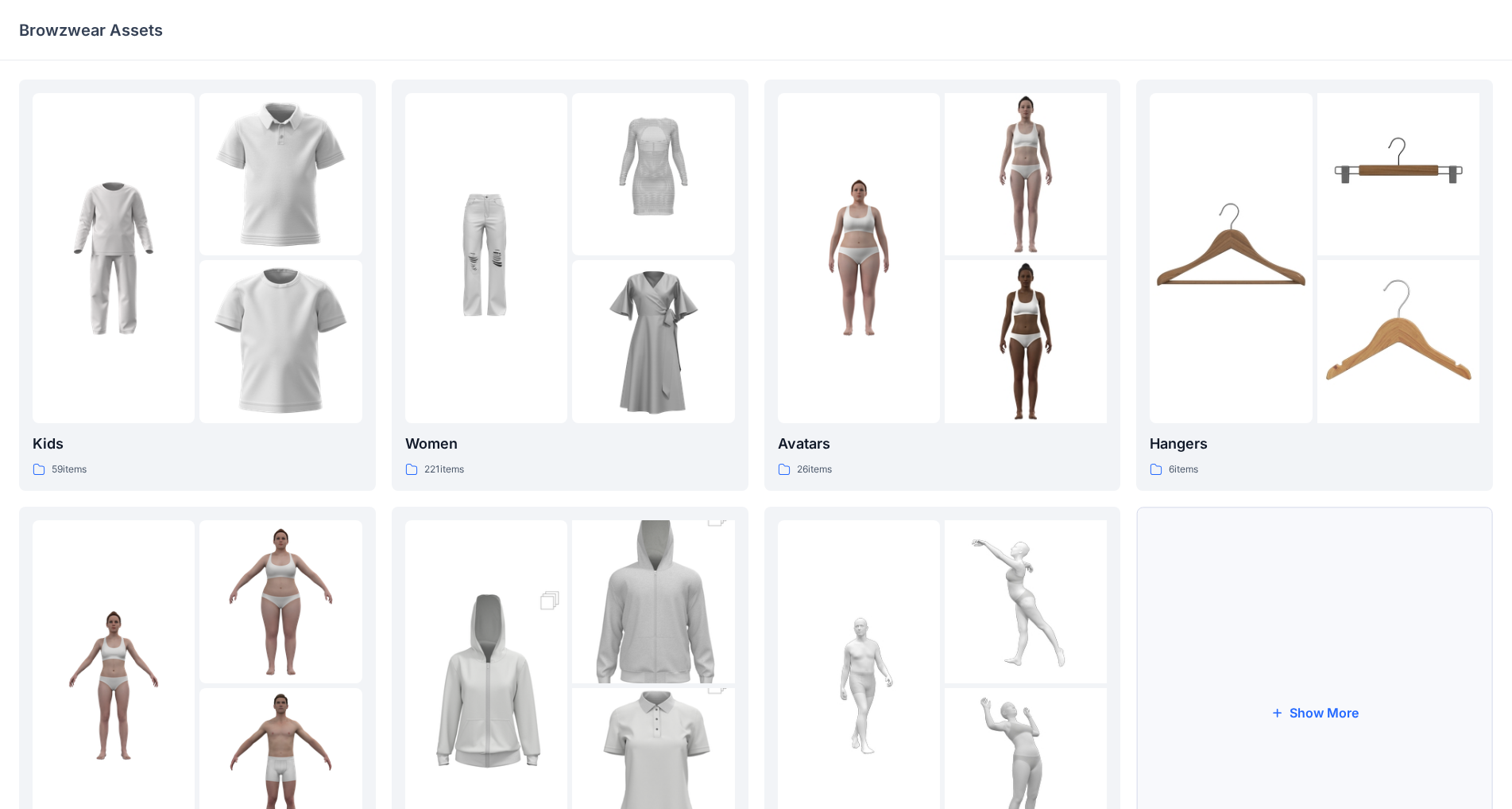
click at [794, 635] on button "Show More" at bounding box center [1314, 711] width 357 height 411
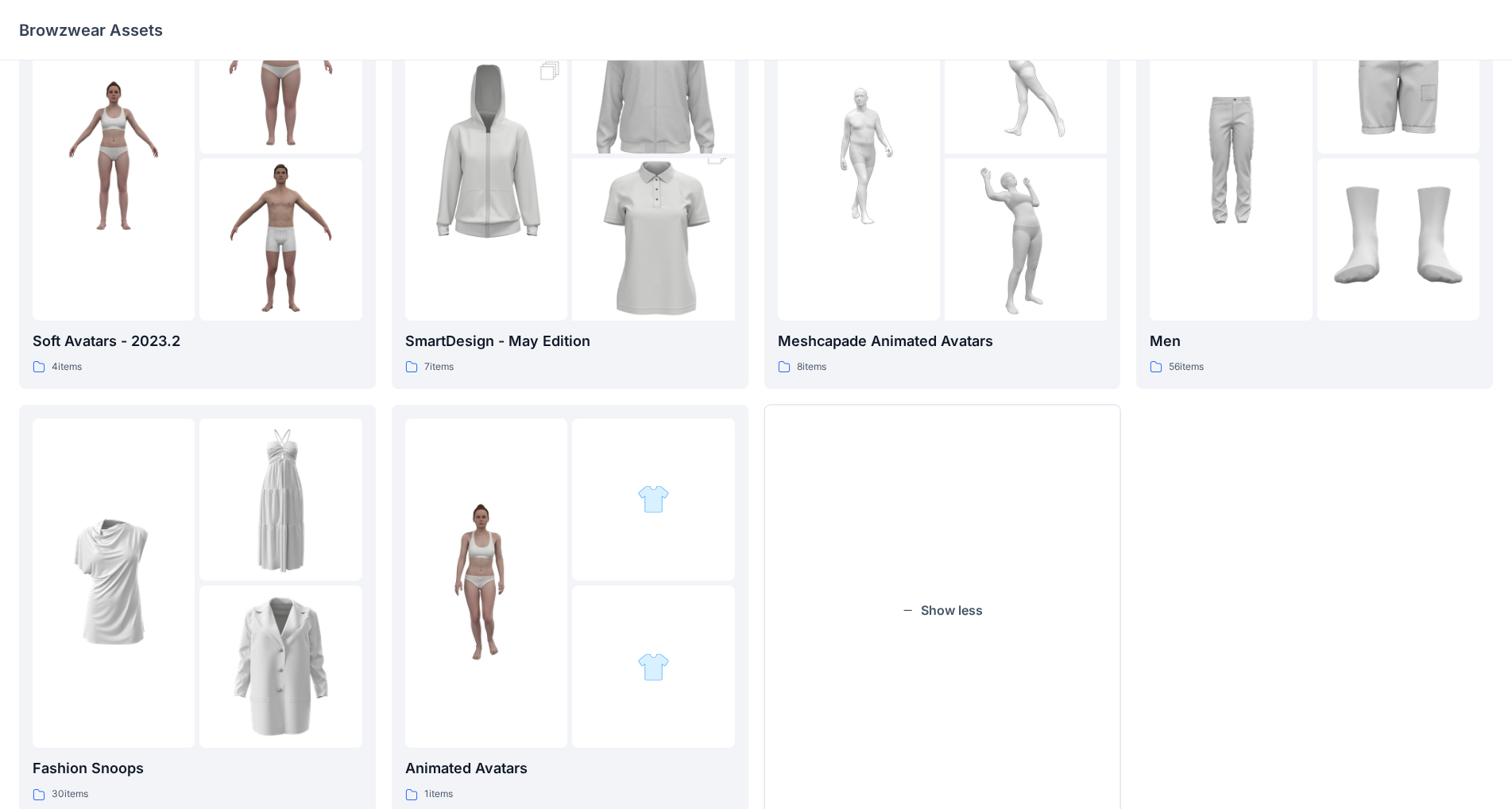
scroll to position [581, 0]
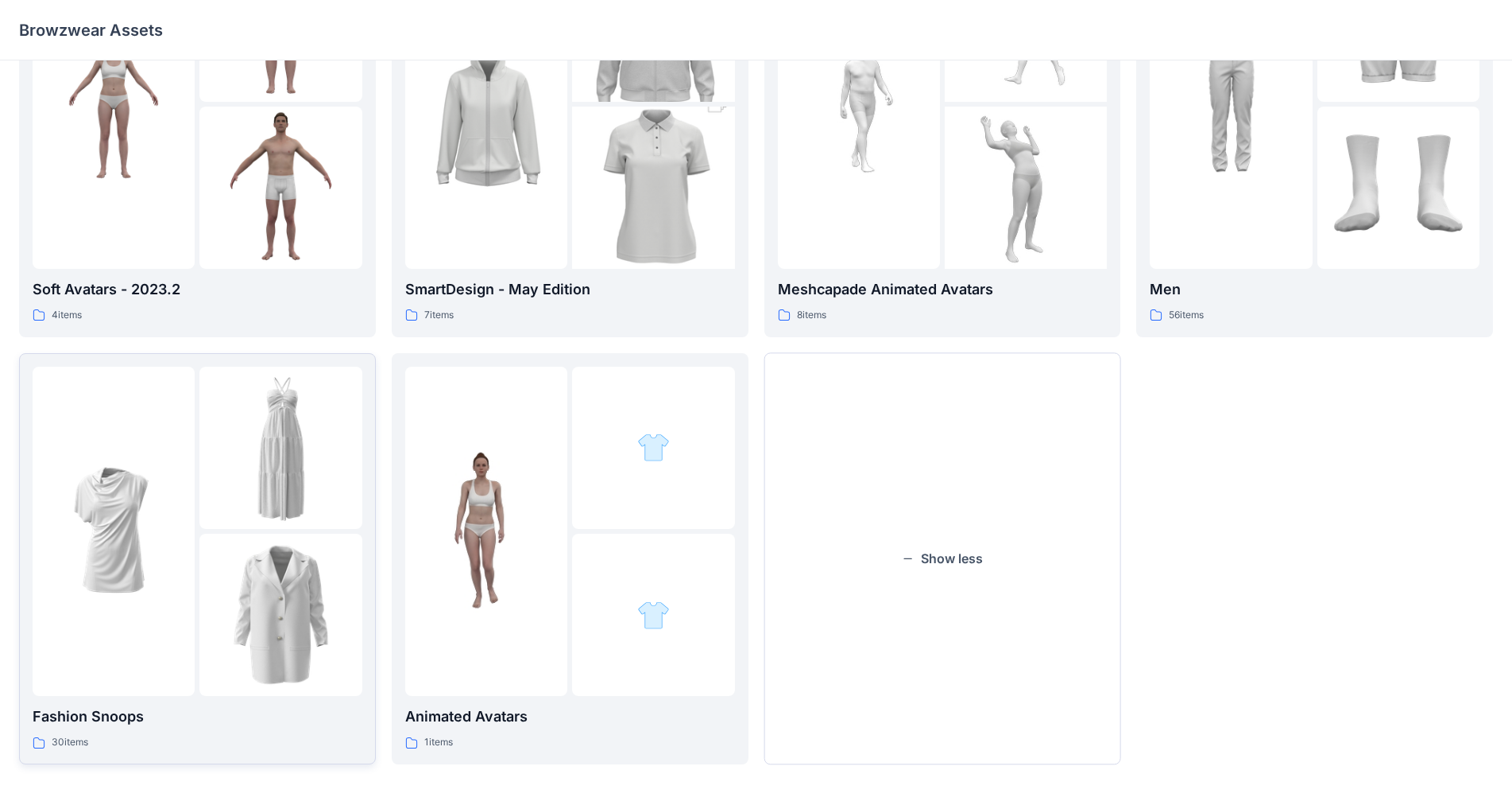
click at [276, 484] on img at bounding box center [280, 447] width 162 height 162
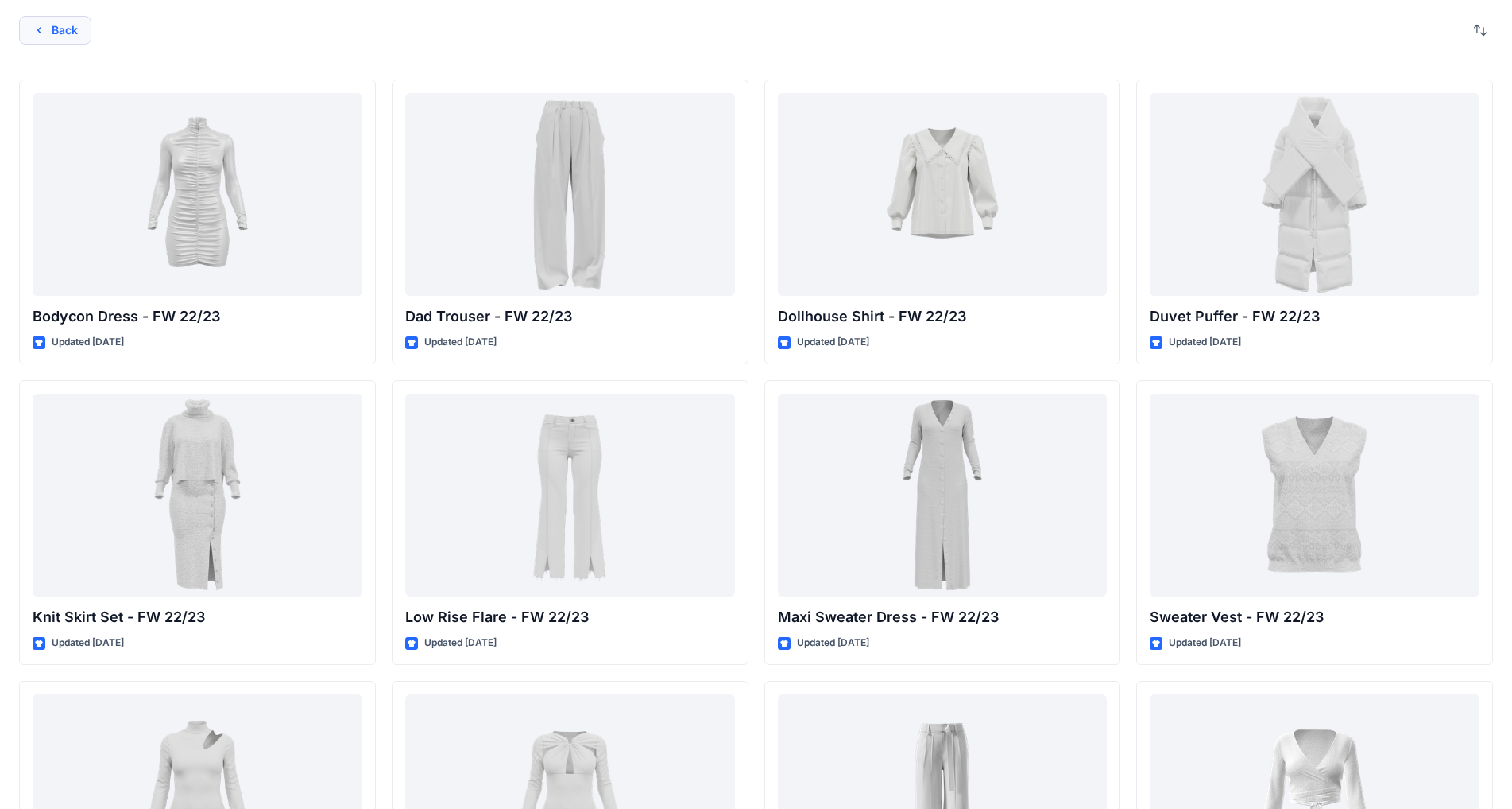
click at [51, 22] on button "Back" at bounding box center [55, 30] width 72 height 29
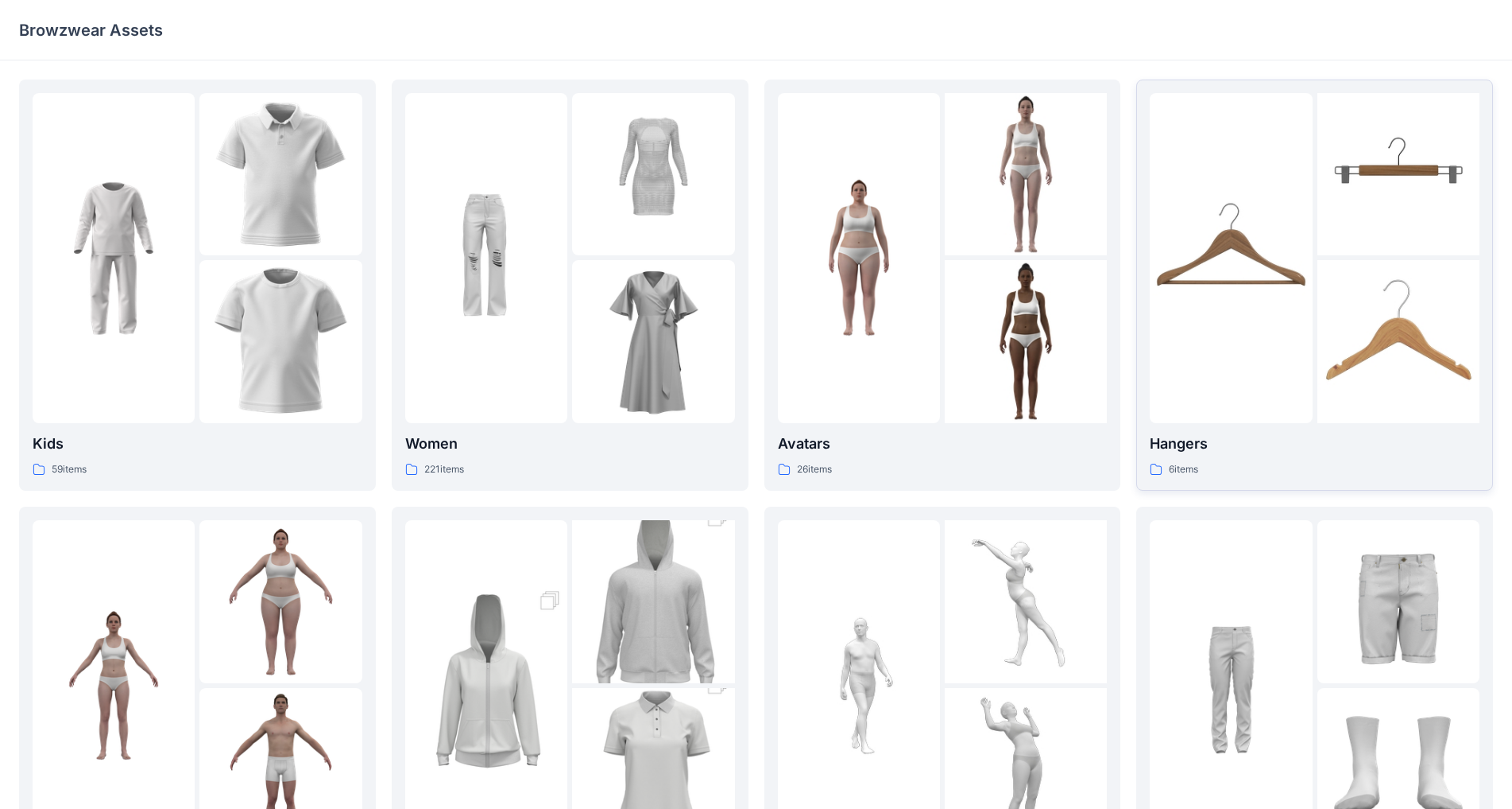
click at [794, 286] on img at bounding box center [1230, 257] width 162 height 162
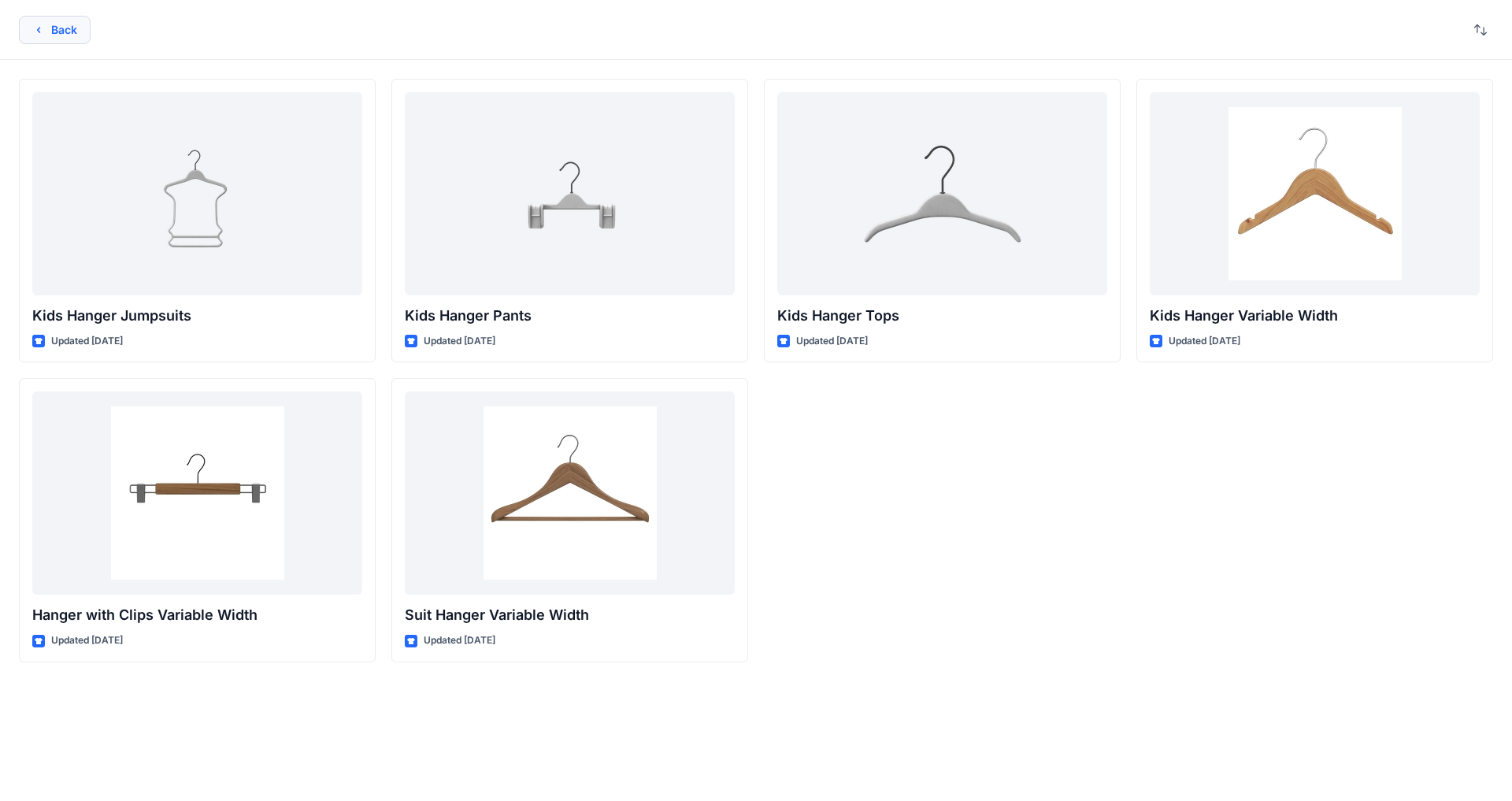
click at [40, 30] on icon "button" at bounding box center [38, 29] width 12 height 12
